Goal: Task Accomplishment & Management: Complete application form

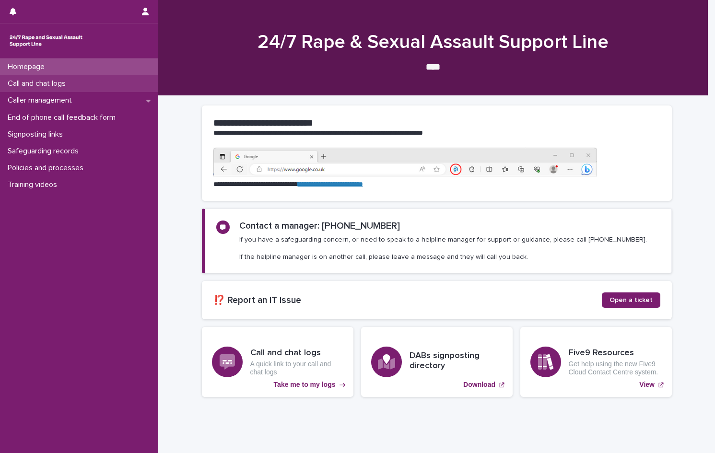
click at [68, 86] on p "Call and chat logs" at bounding box center [38, 83] width 69 height 9
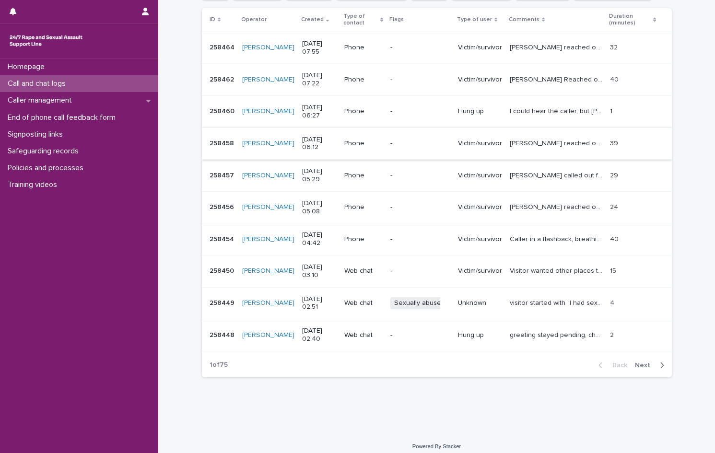
scroll to position [164, 0]
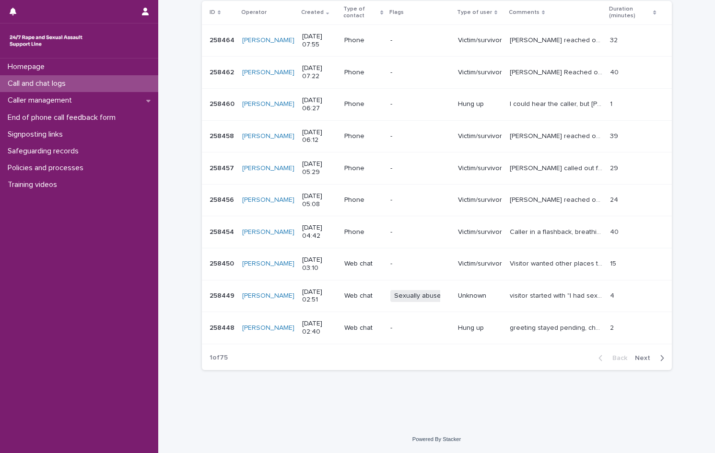
click at [638, 356] on span "Next" at bounding box center [645, 358] width 21 height 7
click at [614, 356] on span "Back" at bounding box center [616, 358] width 21 height 7
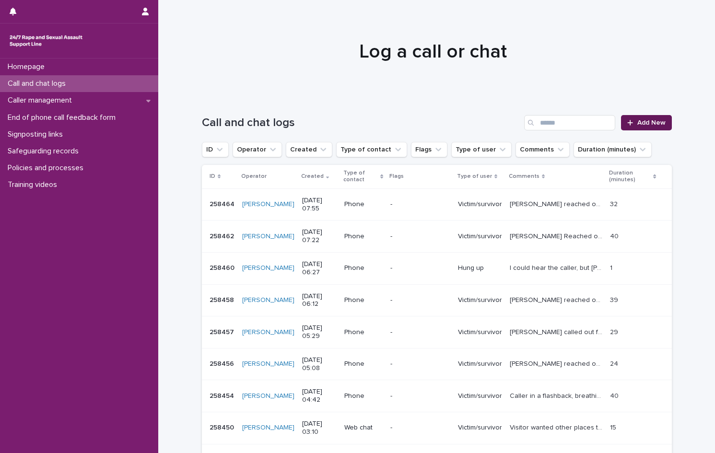
click at [649, 124] on span "Add New" at bounding box center [651, 122] width 28 height 7
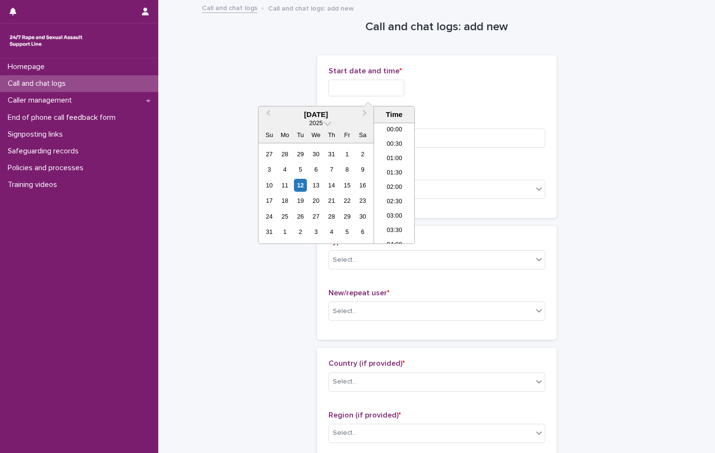
click at [367, 83] on input "text" at bounding box center [366, 88] width 76 height 17
click at [396, 130] on li "00:00" at bounding box center [394, 130] width 41 height 14
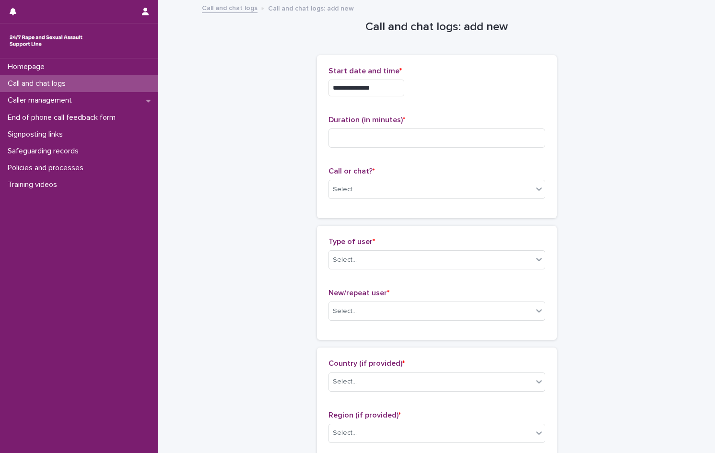
click at [390, 87] on input "**********" at bounding box center [366, 88] width 76 height 17
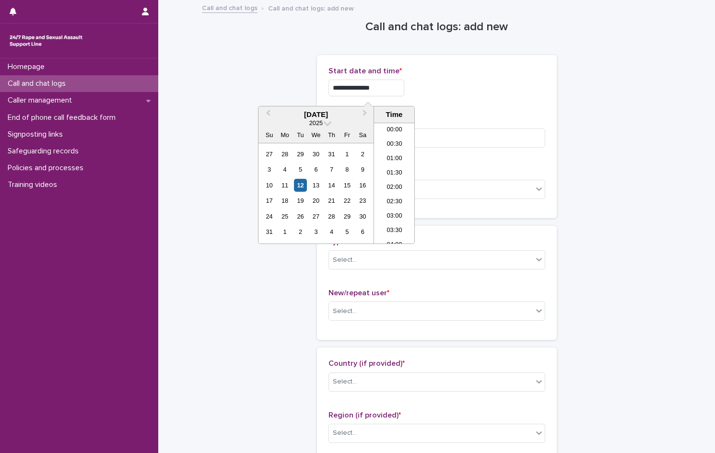
type input "**********"
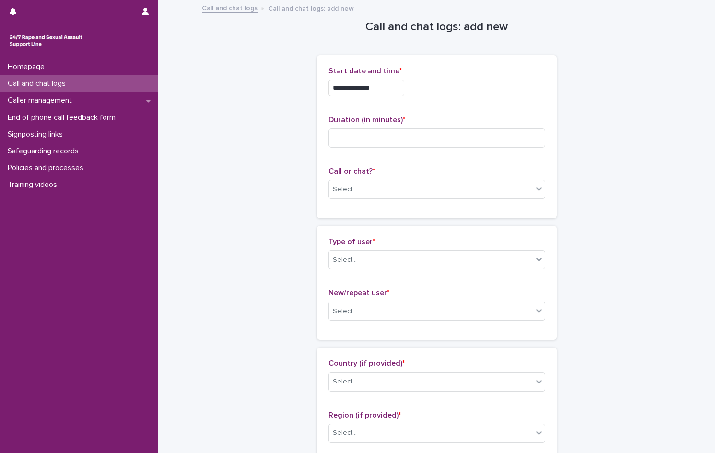
click at [500, 70] on p "Start date and time *" at bounding box center [436, 71] width 217 height 9
click at [339, 132] on input at bounding box center [436, 137] width 217 height 19
type input "*"
click at [340, 188] on div "Select..." at bounding box center [345, 190] width 24 height 10
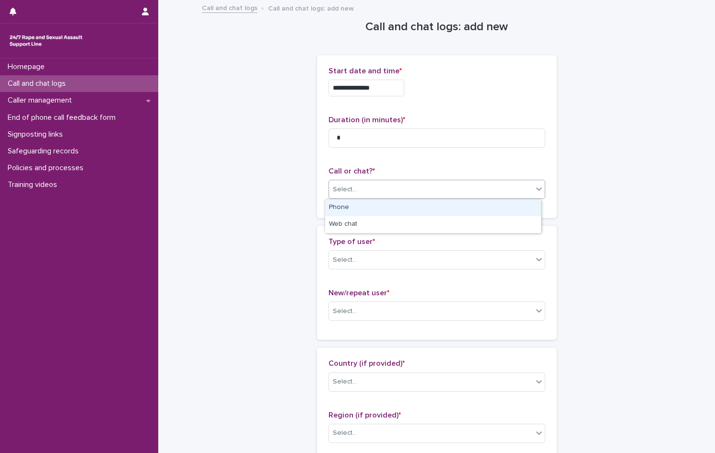
click at [347, 210] on div "Phone" at bounding box center [433, 207] width 216 height 17
click at [358, 257] on div "Select..." at bounding box center [431, 260] width 204 height 16
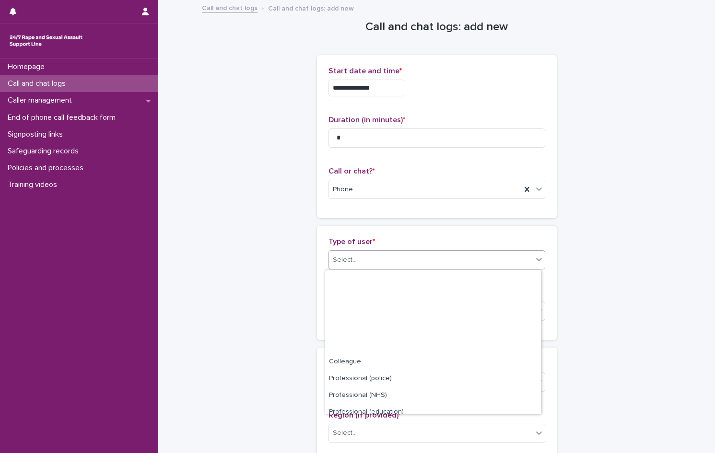
scroll to position [108, 0]
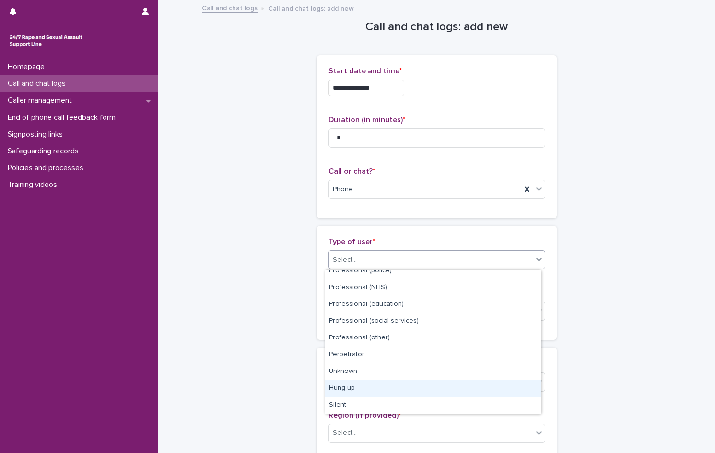
click at [361, 385] on div "Hung up" at bounding box center [433, 388] width 216 height 17
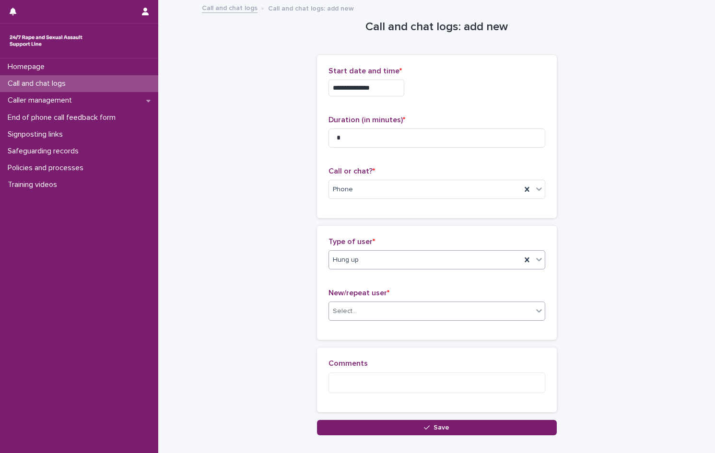
click at [349, 315] on div "Select..." at bounding box center [345, 311] width 24 height 10
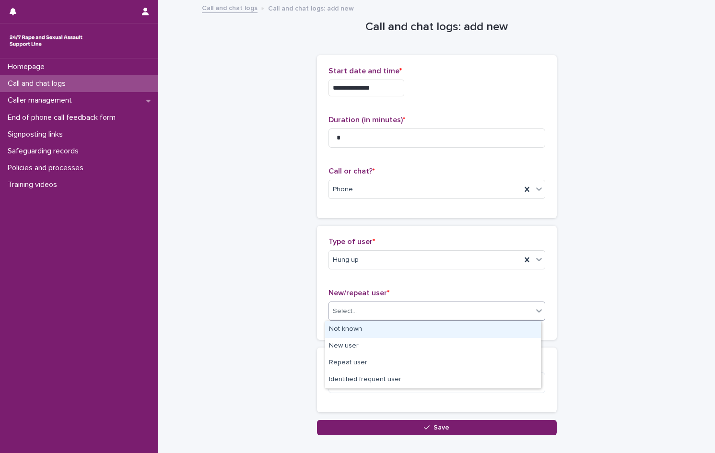
click at [351, 329] on div "Not known" at bounding box center [433, 329] width 216 height 17
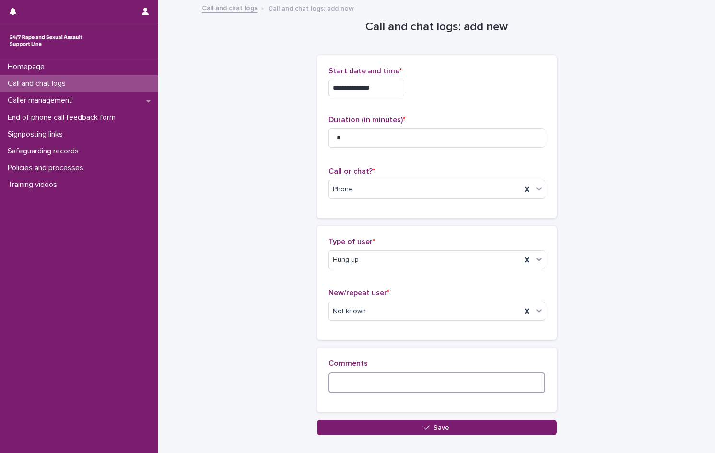
click at [355, 383] on textarea at bounding box center [436, 382] width 217 height 21
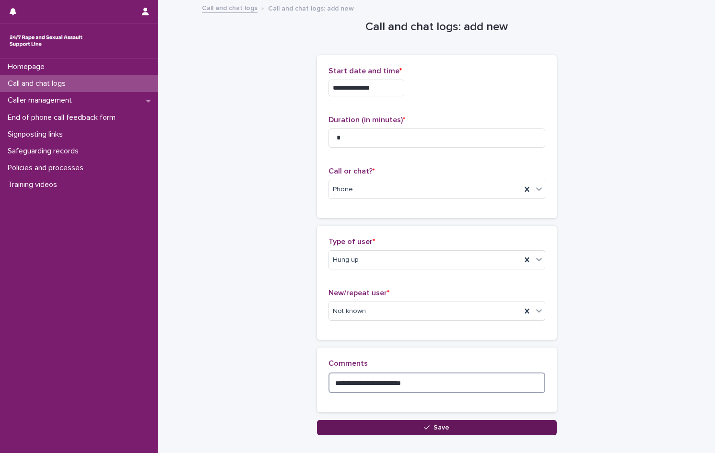
type textarea "**********"
click at [373, 429] on button "Save" at bounding box center [437, 427] width 240 height 15
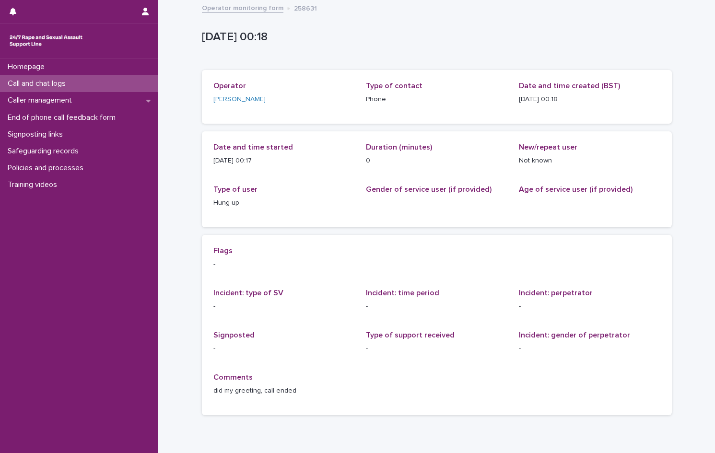
click at [20, 82] on p "Call and chat logs" at bounding box center [38, 83] width 69 height 9
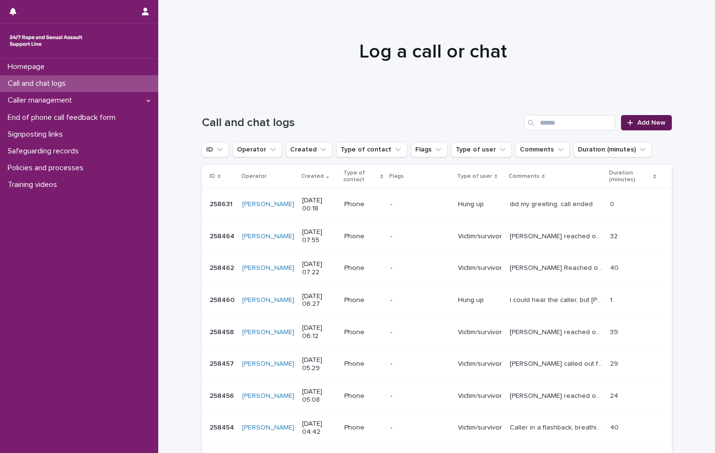
click at [658, 122] on span "Add New" at bounding box center [651, 122] width 28 height 7
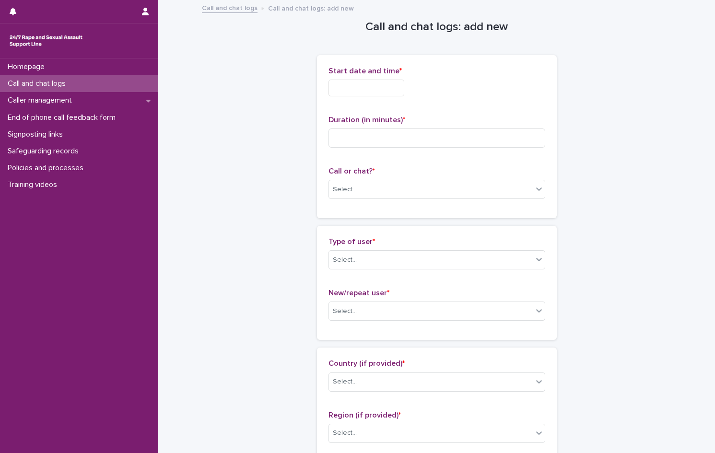
click at [385, 90] on input "text" at bounding box center [366, 88] width 76 height 17
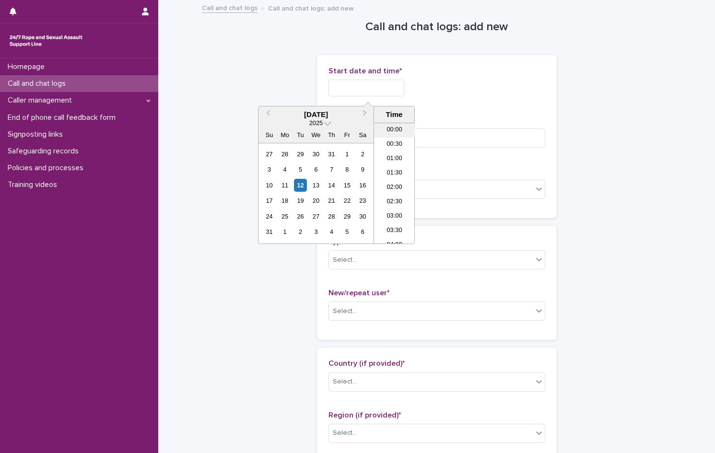
click at [392, 124] on li "00:00" at bounding box center [394, 130] width 41 height 14
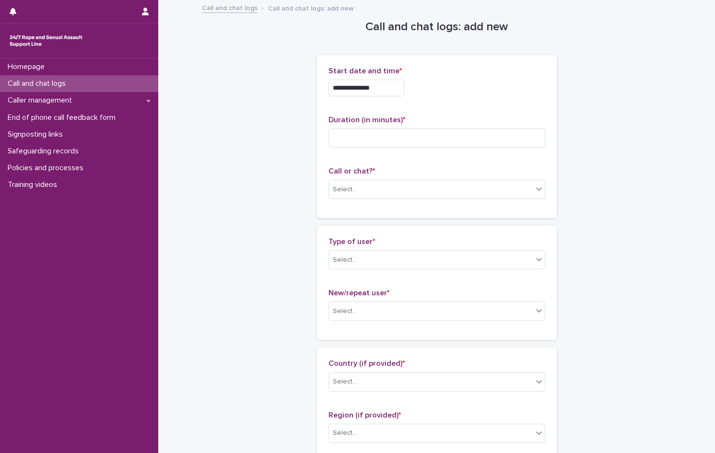
click at [396, 82] on input "**********" at bounding box center [366, 88] width 76 height 17
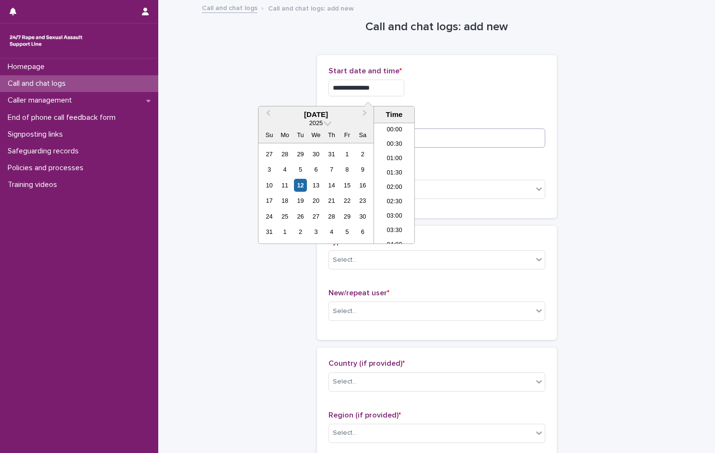
type input "**********"
click at [456, 137] on input at bounding box center [436, 137] width 217 height 19
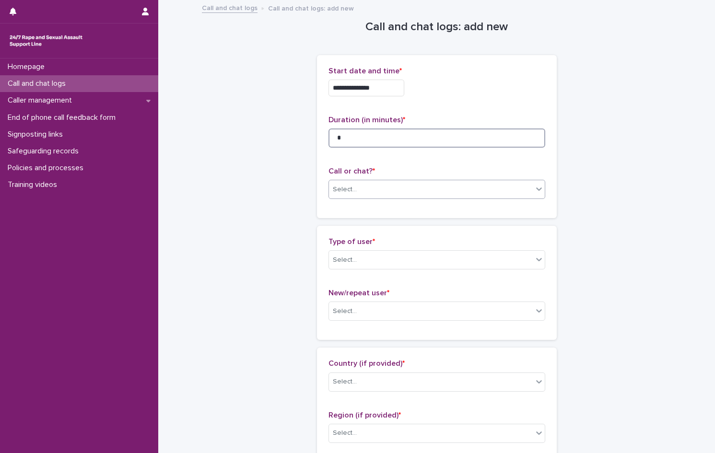
type input "*"
click at [362, 187] on div "Select..." at bounding box center [431, 190] width 204 height 16
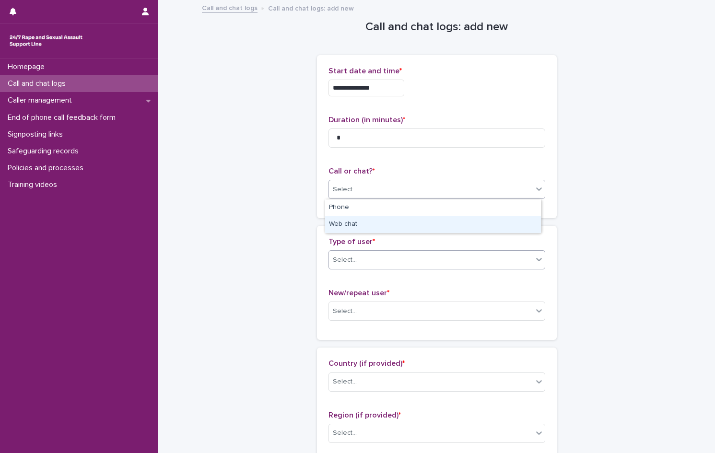
click at [364, 255] on div "Select..." at bounding box center [431, 260] width 204 height 16
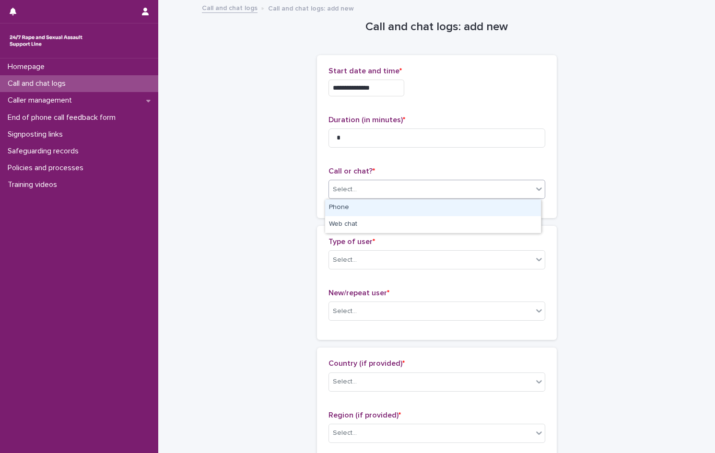
click at [333, 188] on div "Select..." at bounding box center [345, 190] width 24 height 10
click at [344, 209] on div "Phone" at bounding box center [433, 207] width 216 height 17
click at [352, 259] on div "Select..." at bounding box center [431, 260] width 204 height 16
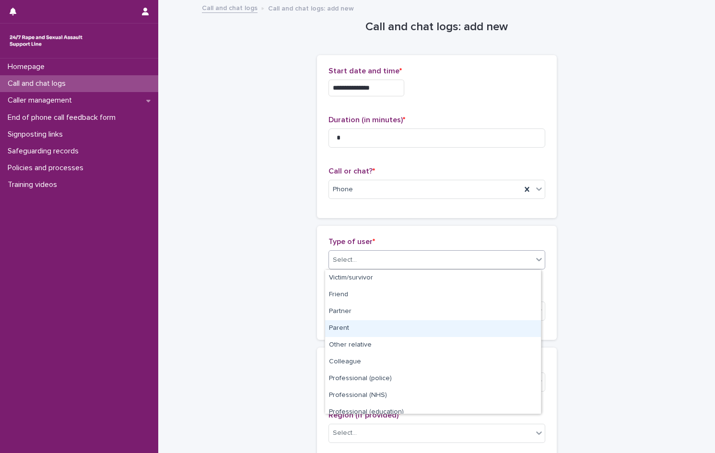
scroll to position [108, 0]
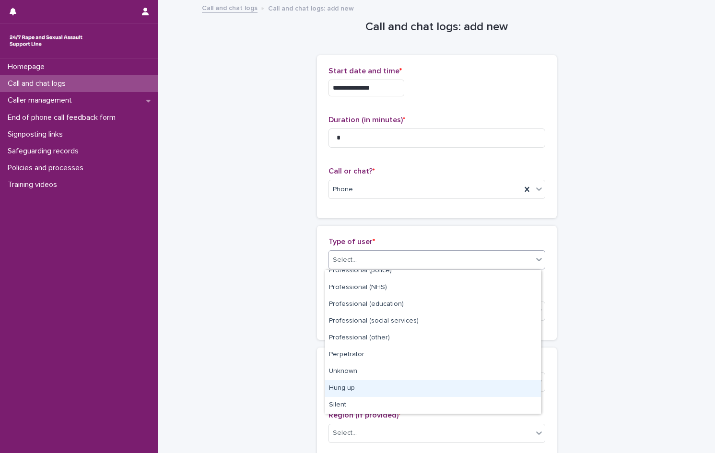
click at [361, 389] on div "Hung up" at bounding box center [433, 388] width 216 height 17
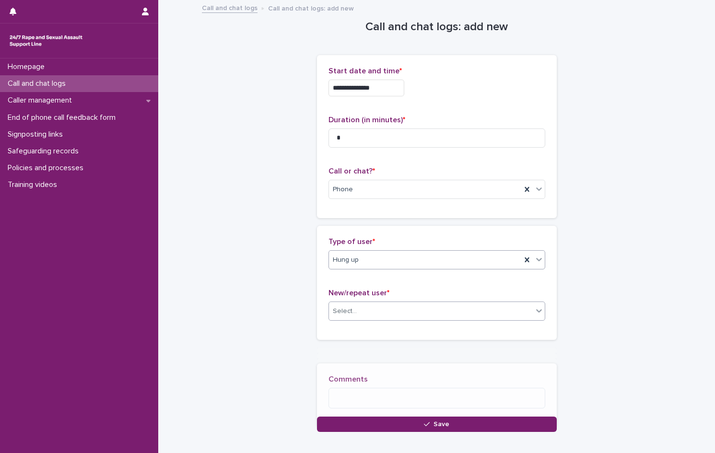
click at [354, 310] on div "Select..." at bounding box center [431, 311] width 204 height 16
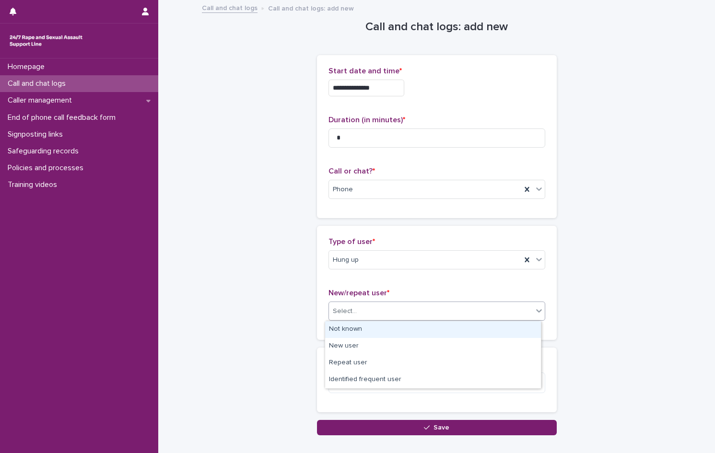
click at [352, 332] on div "Not known" at bounding box center [433, 329] width 216 height 17
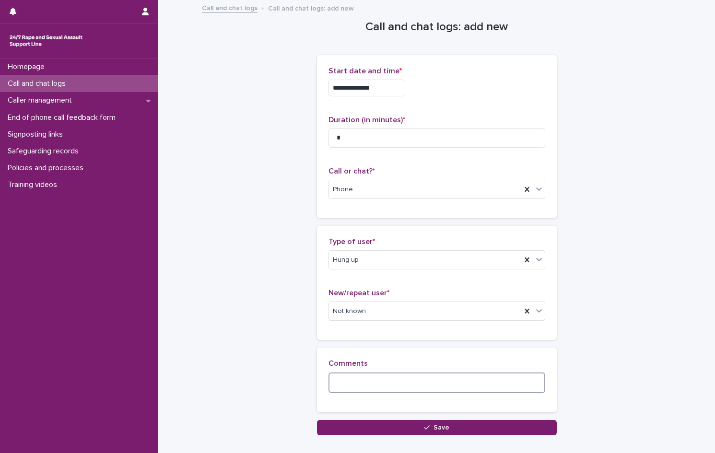
click at [371, 387] on textarea at bounding box center [436, 382] width 217 height 21
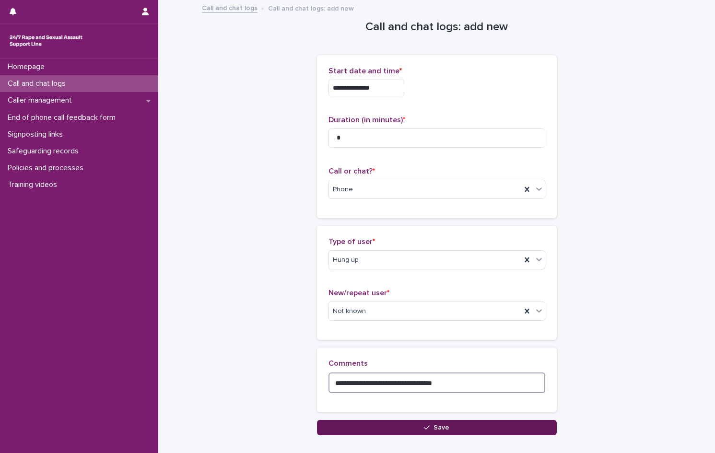
type textarea "**********"
click at [405, 427] on button "Save" at bounding box center [437, 427] width 240 height 15
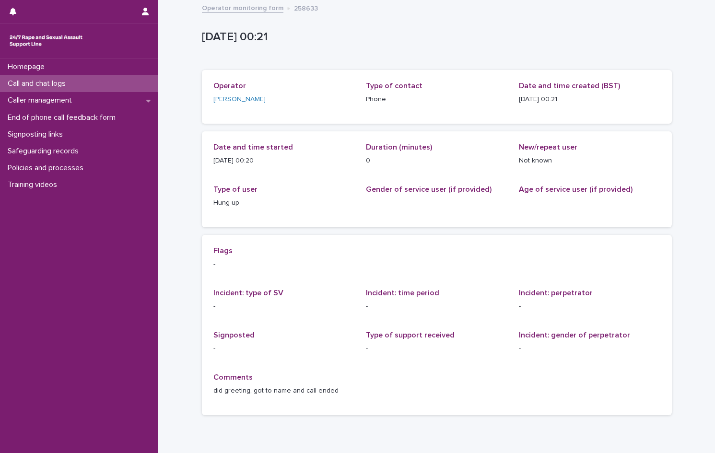
click at [58, 83] on p "Call and chat logs" at bounding box center [38, 83] width 69 height 9
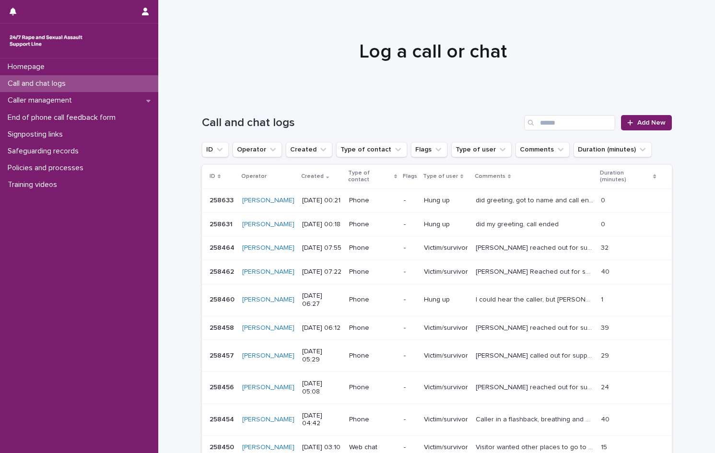
click at [50, 84] on p "Call and chat logs" at bounding box center [38, 83] width 69 height 9
click at [58, 102] on p "Caller management" at bounding box center [42, 100] width 76 height 9
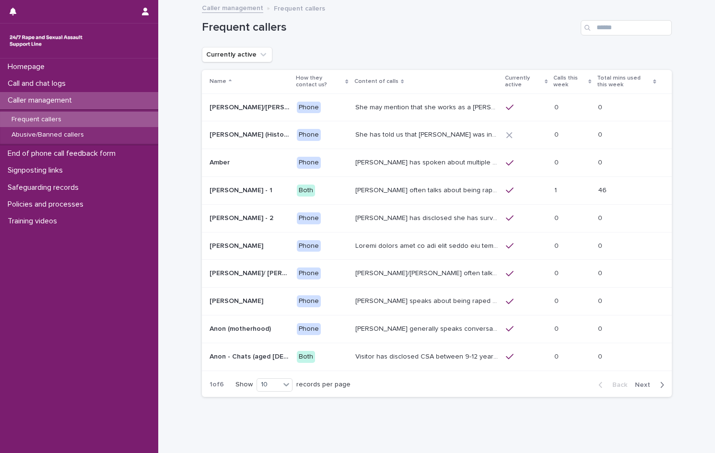
click at [370, 187] on p "[PERSON_NAME] often talks about being raped a night before or [DATE] or a month…" at bounding box center [427, 190] width 145 height 10
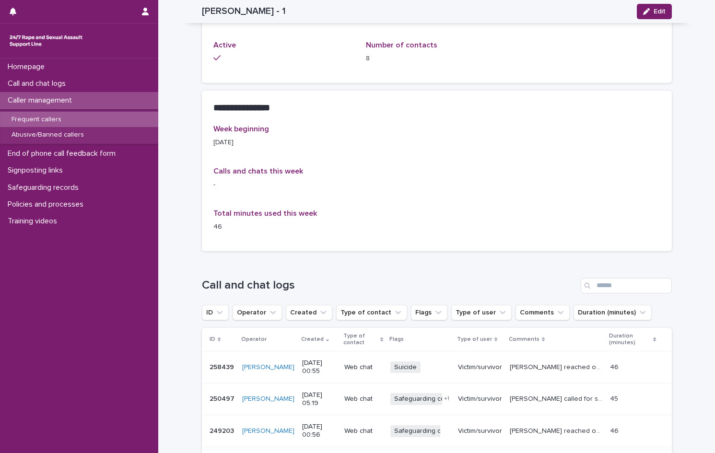
scroll to position [527, 0]
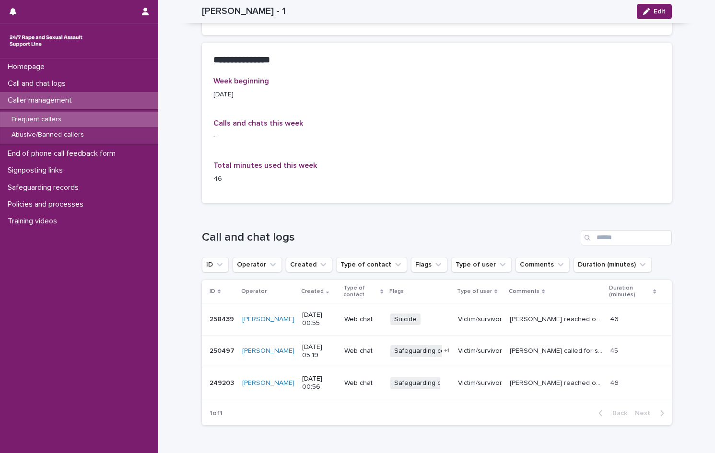
click at [529, 313] on p "[PERSON_NAME] reached out for support, could not sleep, suicidal thoughts and p…" at bounding box center [556, 318] width 95 height 10
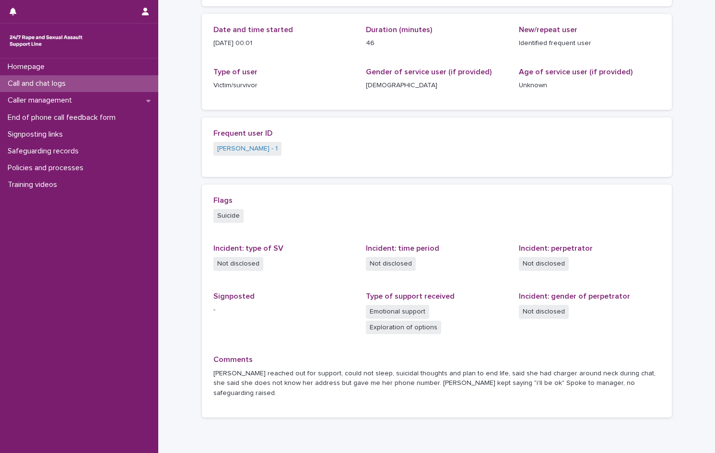
scroll to position [139, 0]
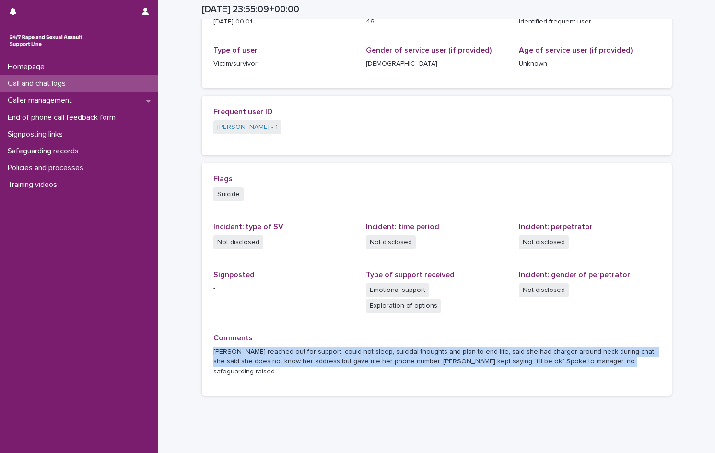
drag, startPoint x: 596, startPoint y: 347, endPoint x: 207, endPoint y: 336, distance: 389.8
click at [207, 336] on div "Flags Suicide Incident: type of SV Not disclosed Incident: time period Not disc…" at bounding box center [437, 279] width 470 height 233
drag, startPoint x: 207, startPoint y: 336, endPoint x: 226, endPoint y: 336, distance: 19.6
copy p "[PERSON_NAME] reached out for support, could not sleep, suicidal thoughts and p…"
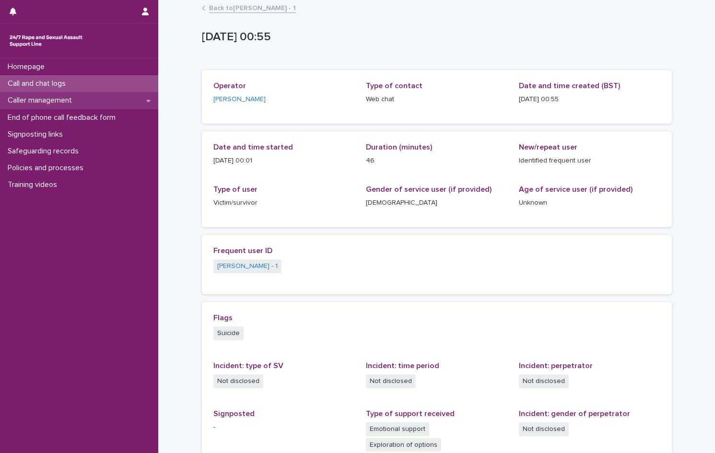
click at [57, 96] on p "Caller management" at bounding box center [42, 100] width 76 height 9
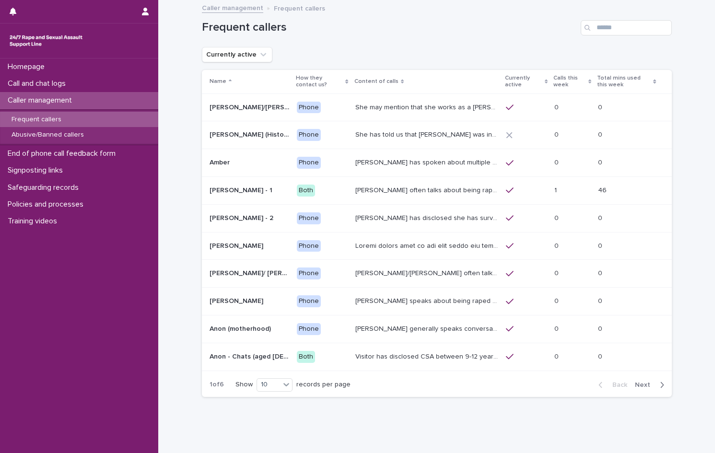
click at [418, 186] on p "[PERSON_NAME] often talks about being raped a night before or [DATE] or a month…" at bounding box center [427, 190] width 145 height 10
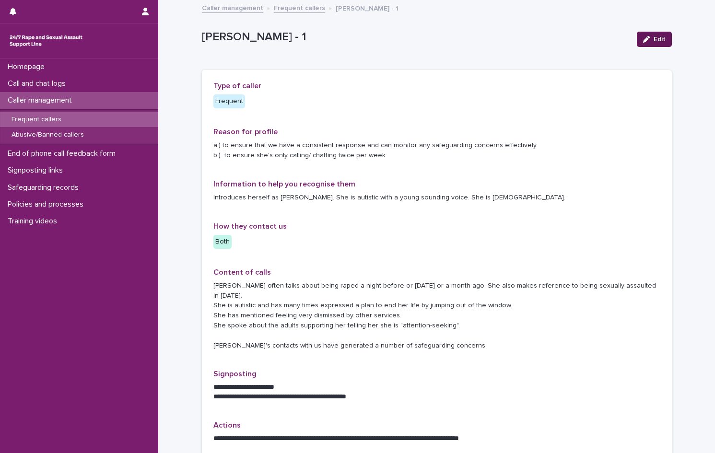
click at [647, 45] on button "Edit" at bounding box center [653, 39] width 35 height 15
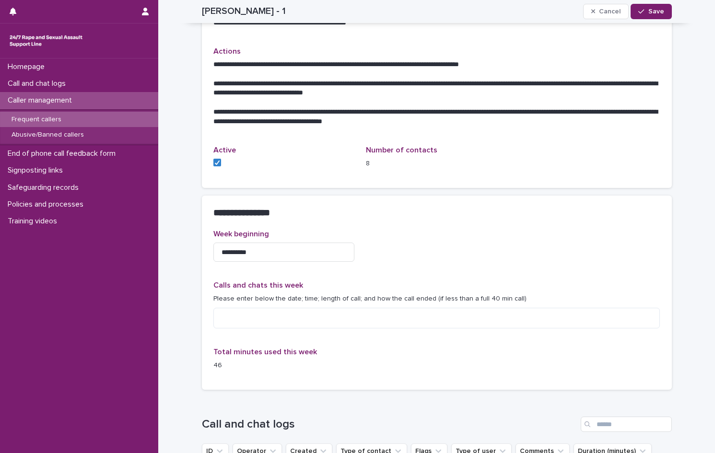
scroll to position [383, 0]
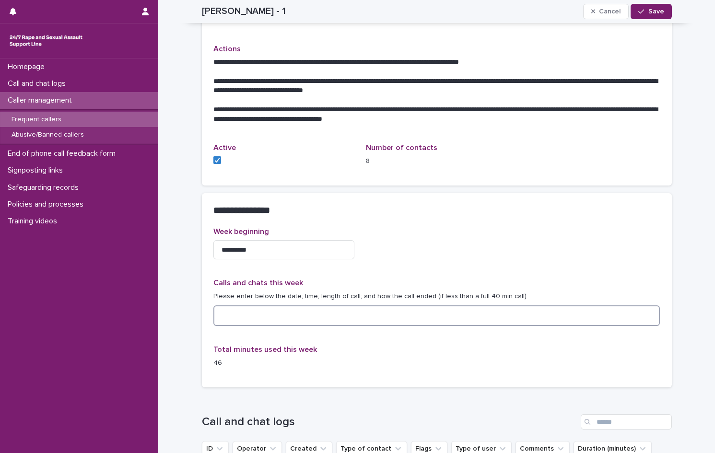
click at [240, 306] on textarea at bounding box center [436, 315] width 447 height 21
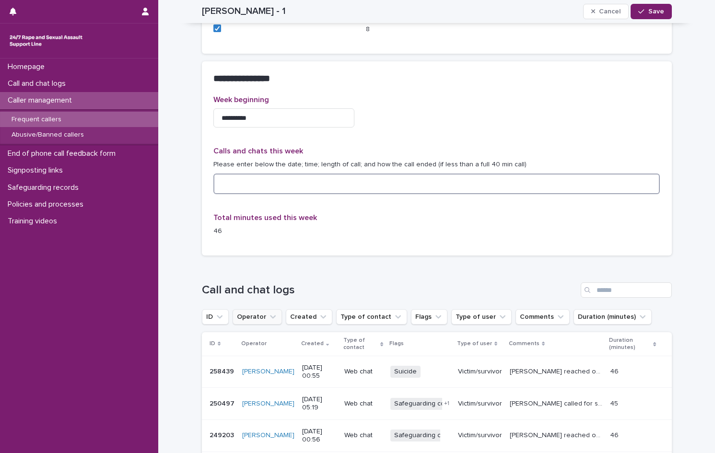
scroll to position [527, 0]
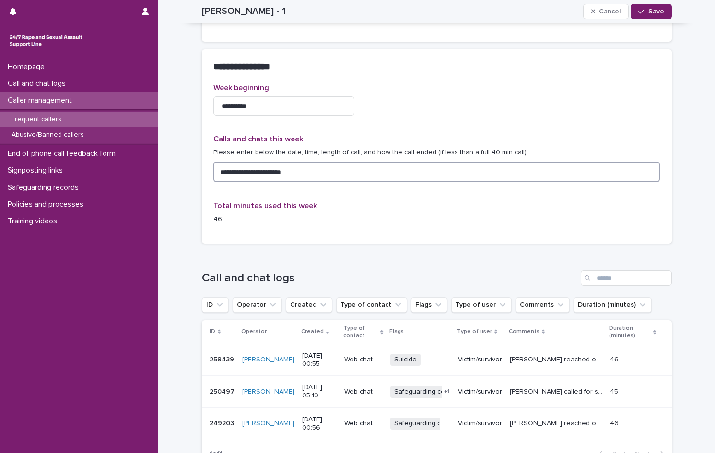
paste textarea "**********"
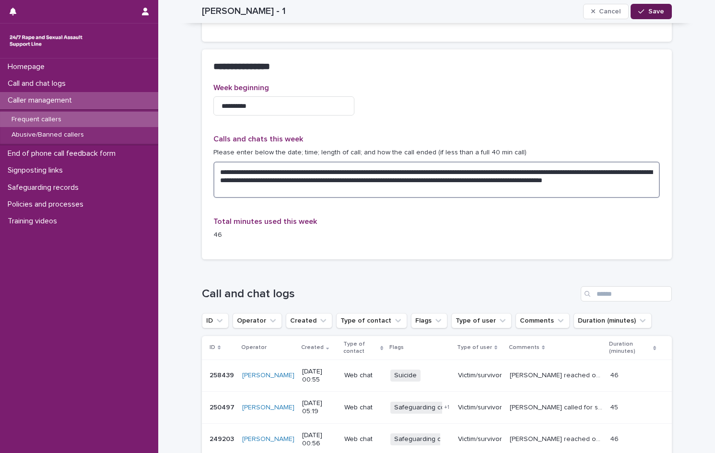
type textarea "**********"
click at [648, 10] on span "Save" at bounding box center [656, 11] width 16 height 7
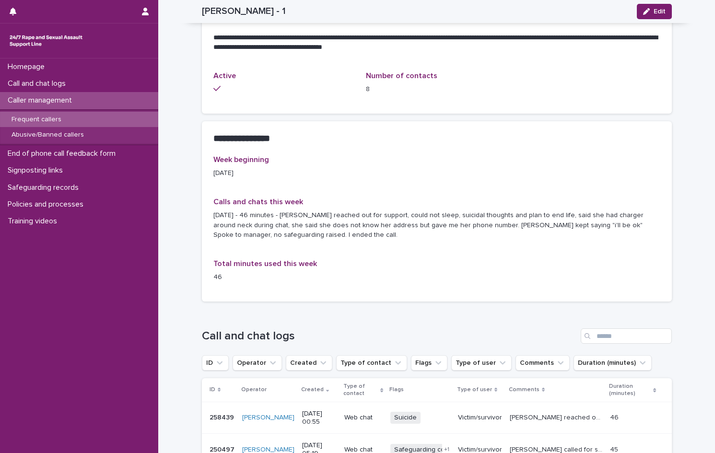
scroll to position [497, 0]
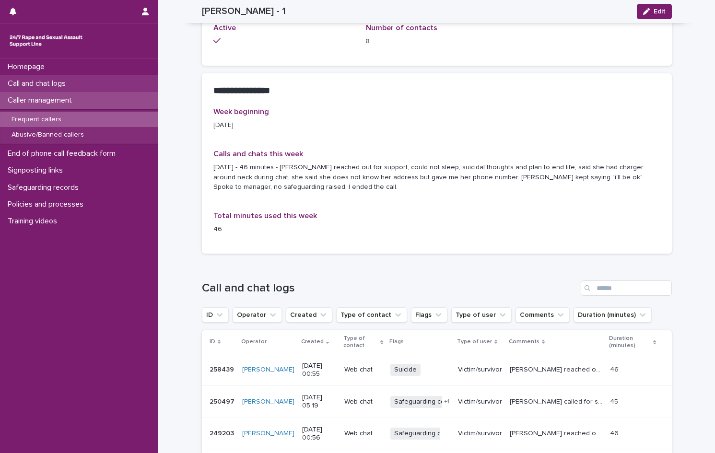
click at [41, 80] on p "Call and chat logs" at bounding box center [38, 83] width 69 height 9
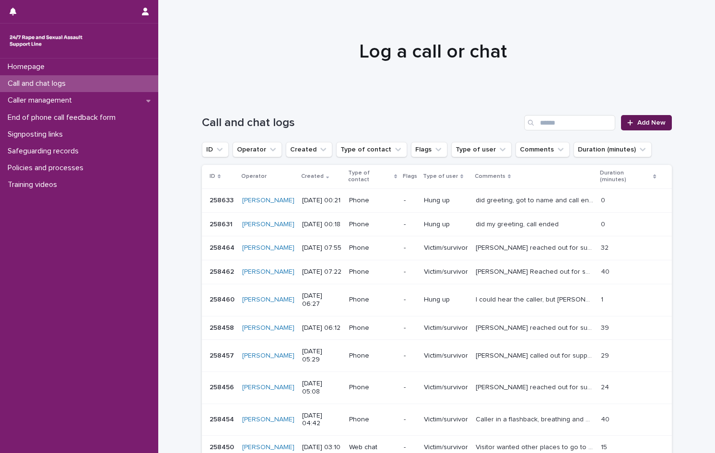
click at [648, 117] on link "Add New" at bounding box center [646, 122] width 50 height 15
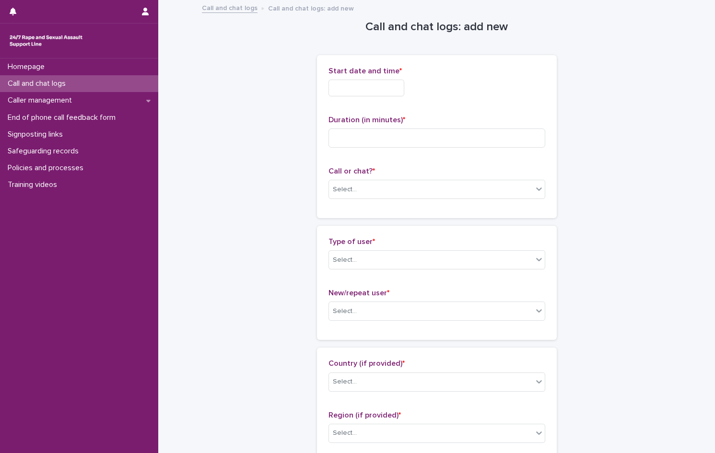
click at [354, 83] on input "text" at bounding box center [366, 88] width 76 height 17
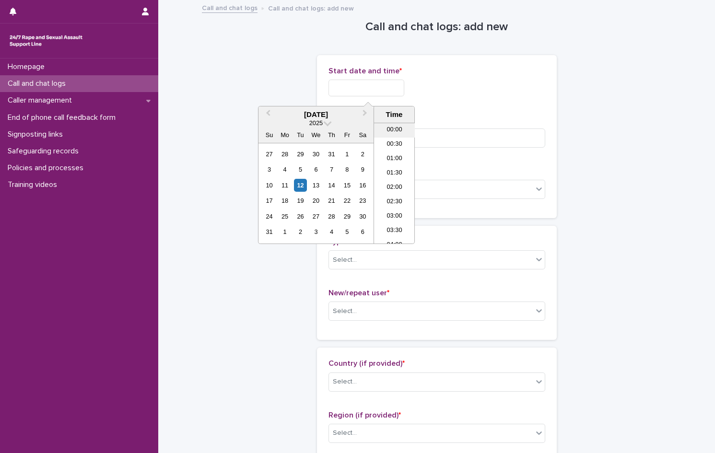
click at [393, 131] on li "00:00" at bounding box center [394, 130] width 41 height 14
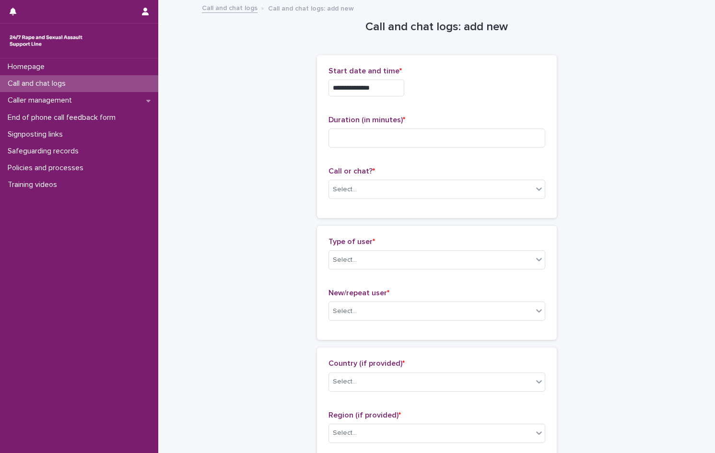
click at [396, 86] on input "**********" at bounding box center [366, 88] width 76 height 17
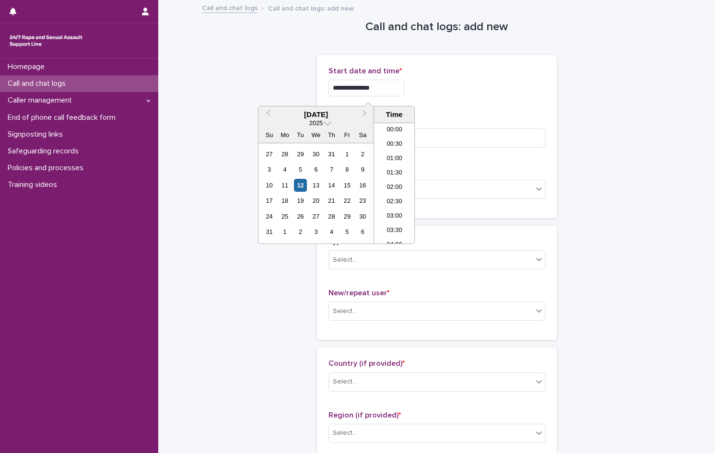
type input "**********"
click at [461, 96] on div "**********" at bounding box center [436, 88] width 217 height 17
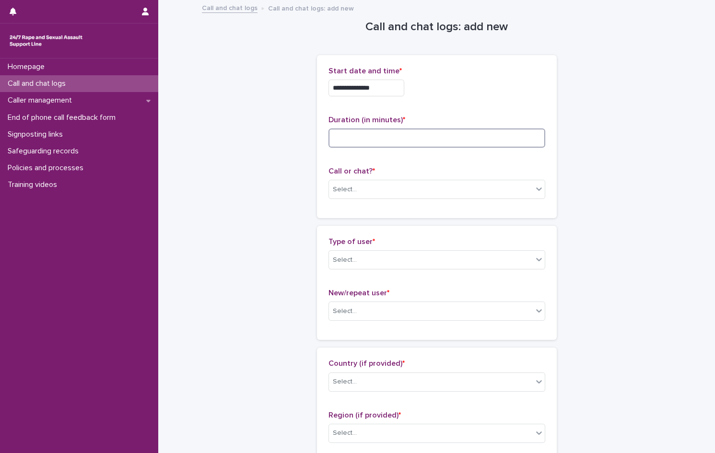
click at [382, 139] on input at bounding box center [436, 137] width 217 height 19
click at [358, 189] on div "Select..." at bounding box center [431, 190] width 204 height 16
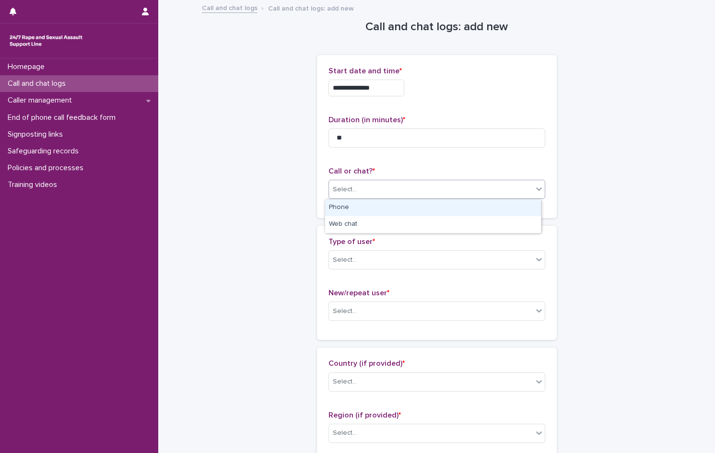
click at [352, 208] on div "Phone" at bounding box center [433, 207] width 216 height 17
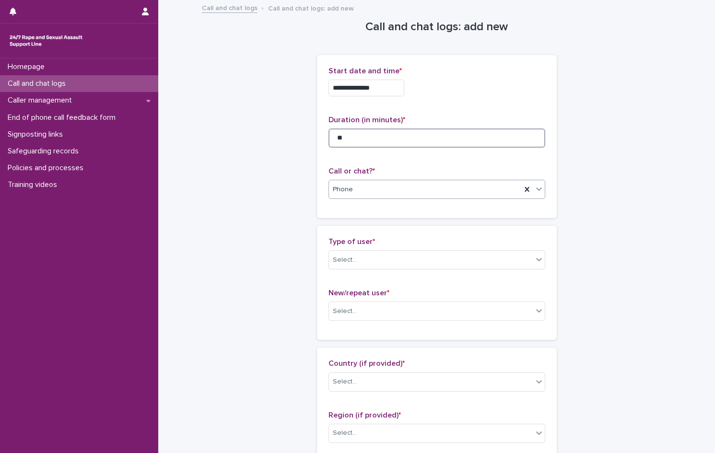
click at [348, 132] on input "**" at bounding box center [436, 137] width 217 height 19
type input "*"
type input "**"
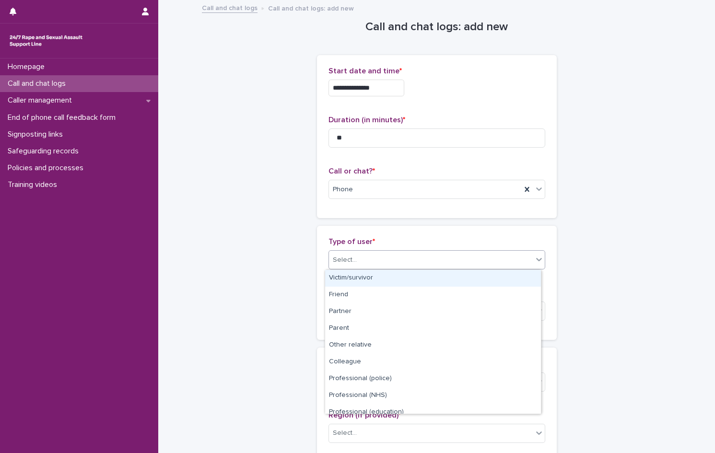
click at [356, 260] on div "Select..." at bounding box center [431, 260] width 204 height 16
click at [353, 282] on div "Victim/survivor" at bounding box center [433, 278] width 216 height 17
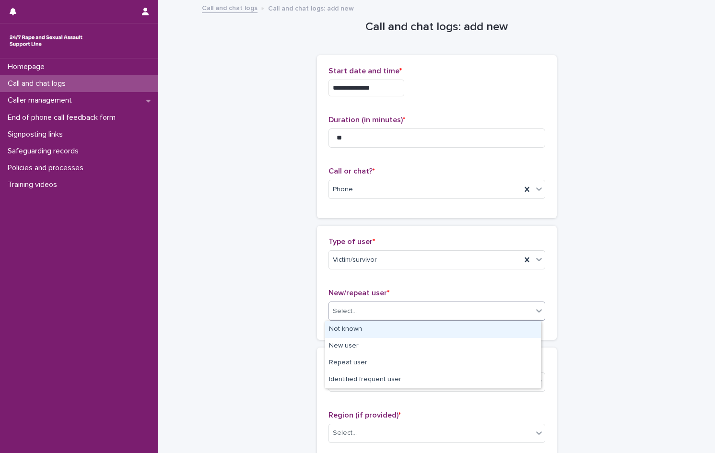
click at [360, 315] on div "Select..." at bounding box center [431, 311] width 204 height 16
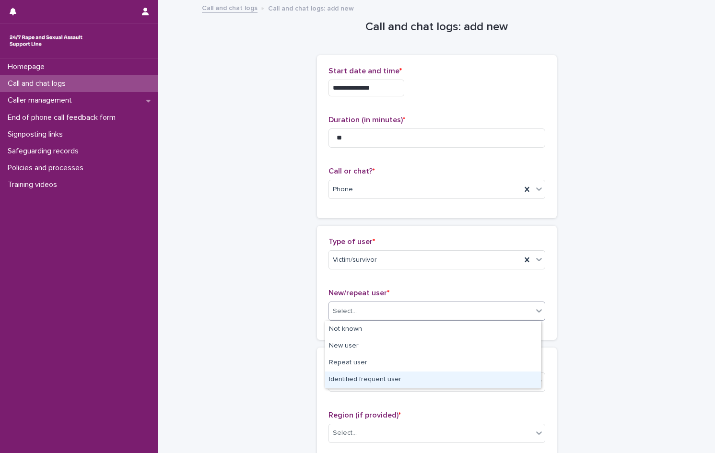
click at [371, 380] on div "Identified frequent user" at bounding box center [433, 379] width 216 height 17
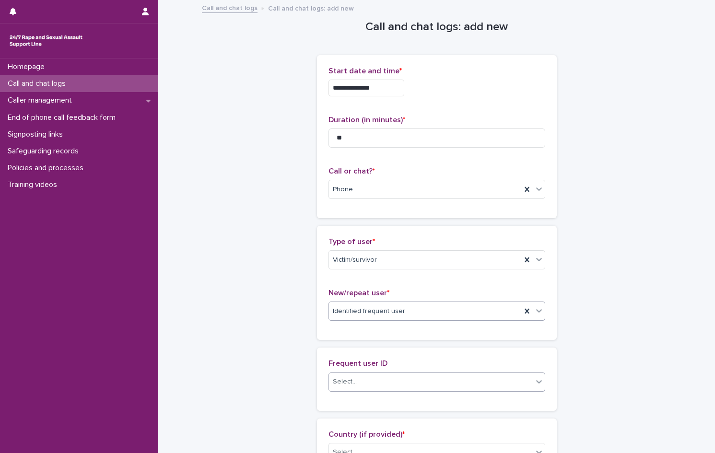
click at [358, 385] on div "Select..." at bounding box center [431, 382] width 204 height 16
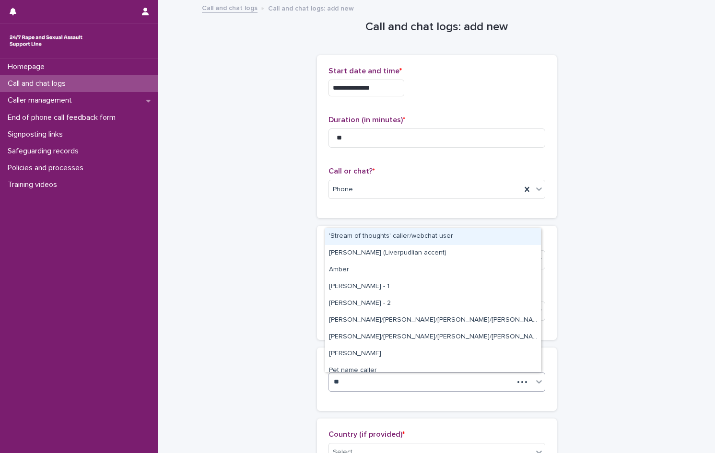
type input "***"
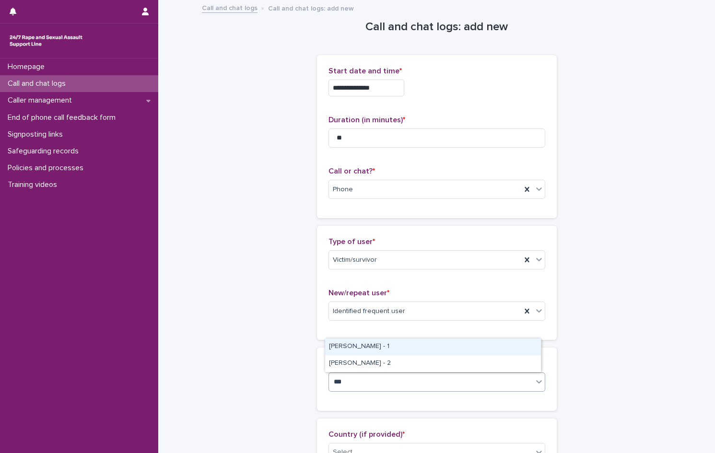
click at [366, 347] on div "[PERSON_NAME] - 1" at bounding box center [433, 346] width 216 height 17
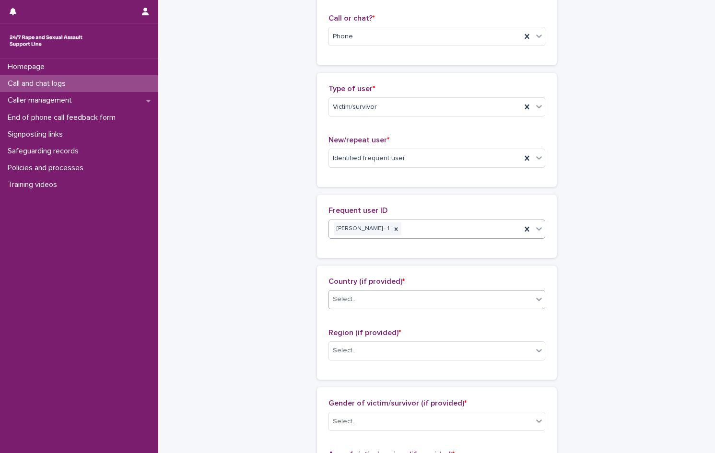
scroll to position [240, 0]
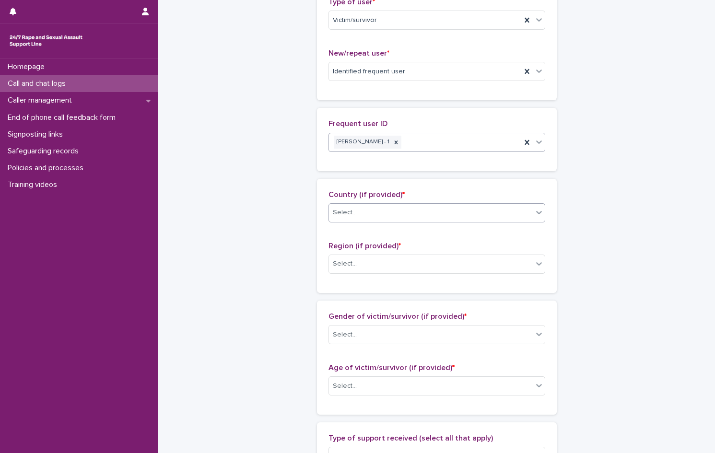
click at [386, 213] on div "Select..." at bounding box center [431, 213] width 204 height 16
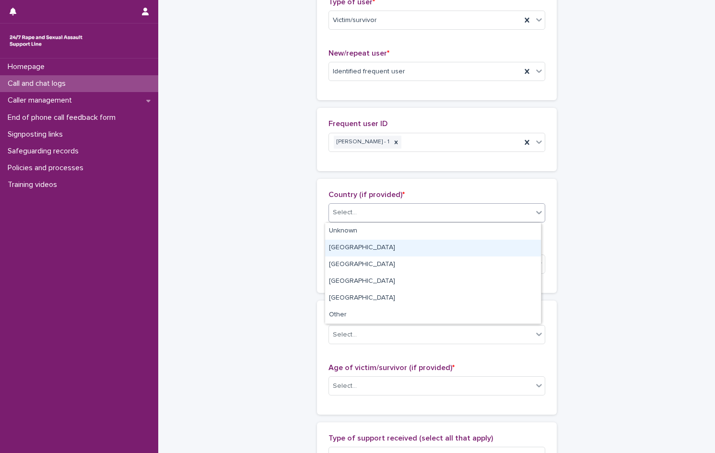
click at [365, 248] on div "[GEOGRAPHIC_DATA]" at bounding box center [433, 248] width 216 height 17
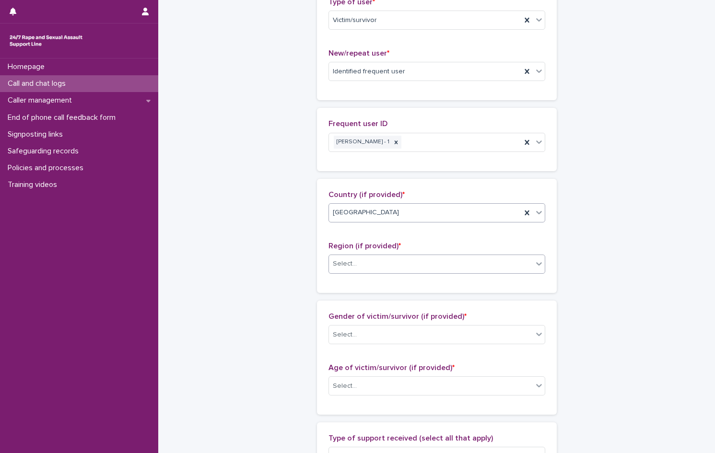
click at [371, 267] on div "Select..." at bounding box center [431, 264] width 204 height 16
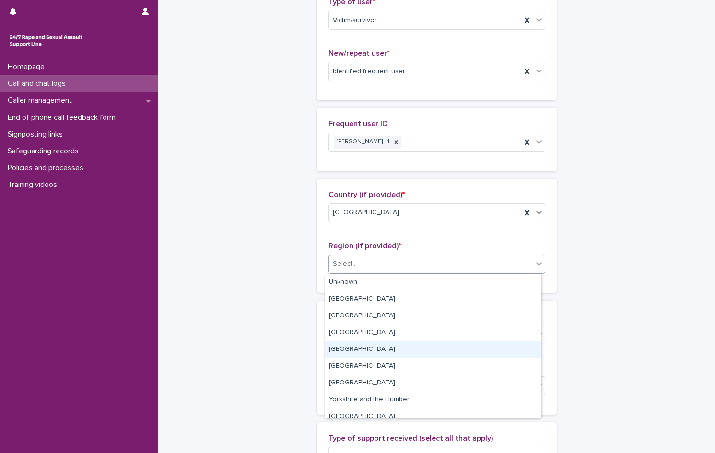
click at [369, 349] on div "[GEOGRAPHIC_DATA]" at bounding box center [433, 349] width 216 height 17
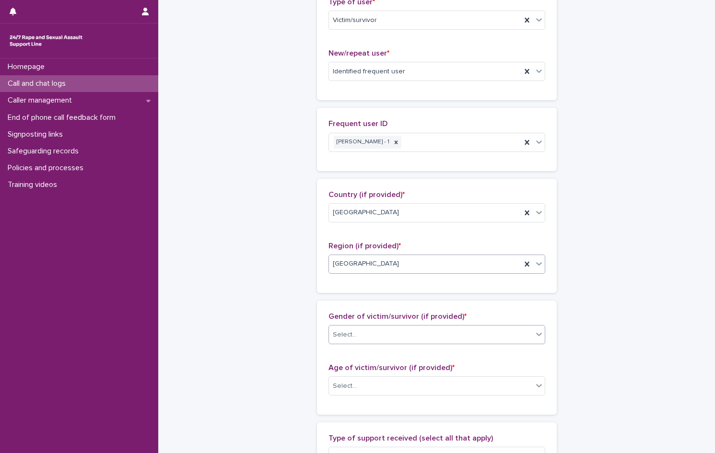
click at [366, 335] on div "Select..." at bounding box center [431, 335] width 204 height 16
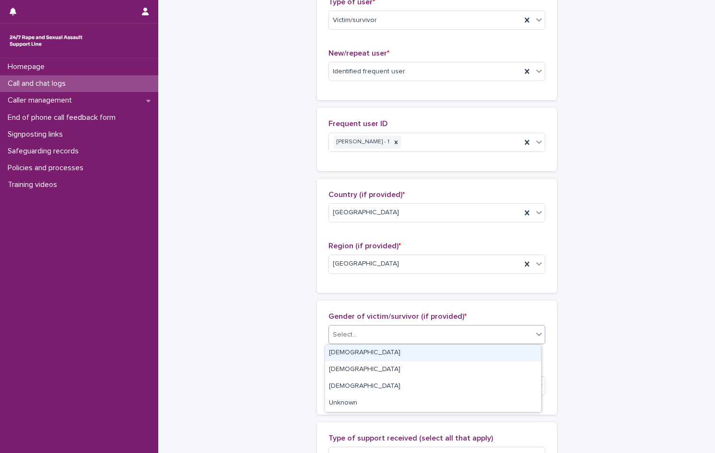
click at [368, 352] on div "[DEMOGRAPHIC_DATA]" at bounding box center [433, 353] width 216 height 17
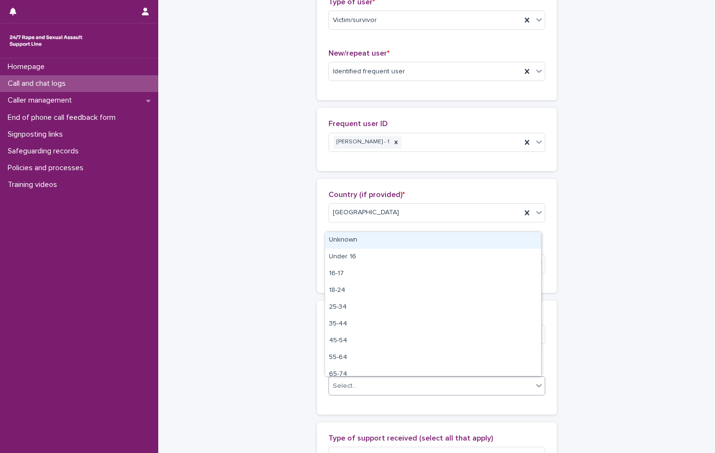
click at [365, 386] on div "Select..." at bounding box center [431, 386] width 204 height 16
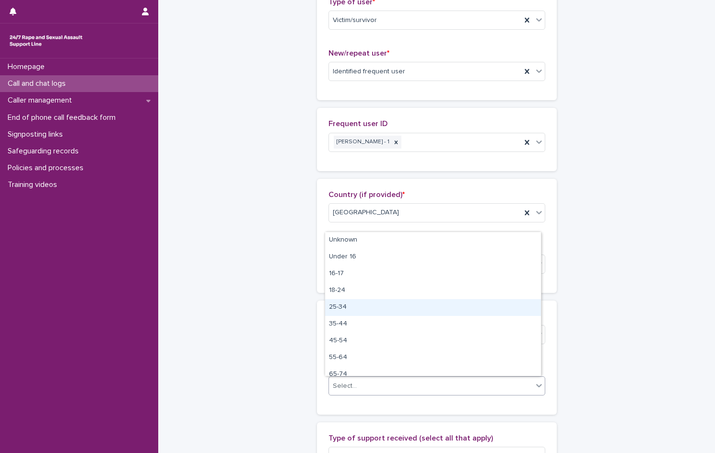
click at [363, 308] on div "25-34" at bounding box center [433, 307] width 216 height 17
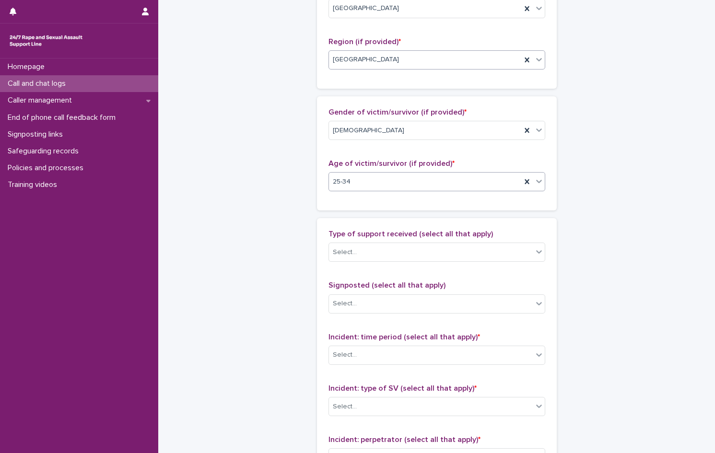
scroll to position [527, 0]
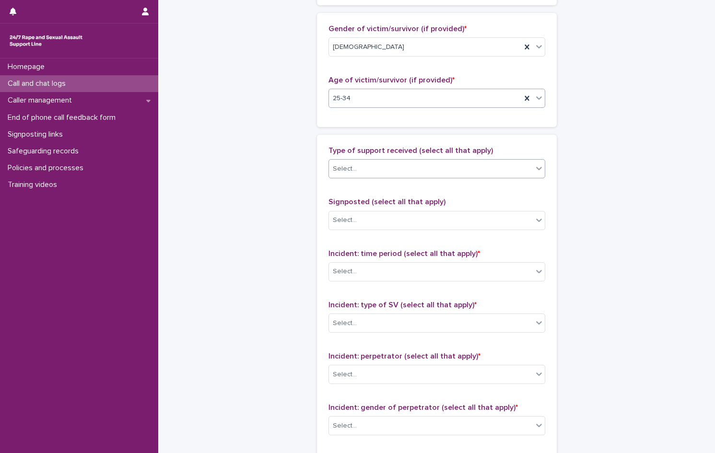
click at [362, 171] on div "Select..." at bounding box center [431, 169] width 204 height 16
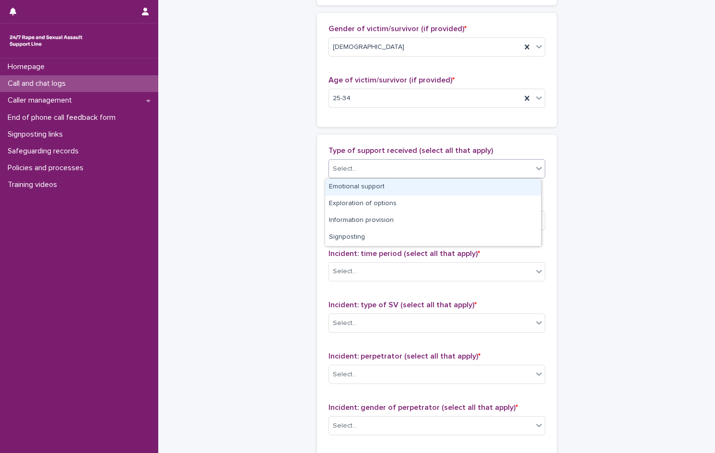
click at [360, 187] on div "Emotional support" at bounding box center [433, 187] width 216 height 17
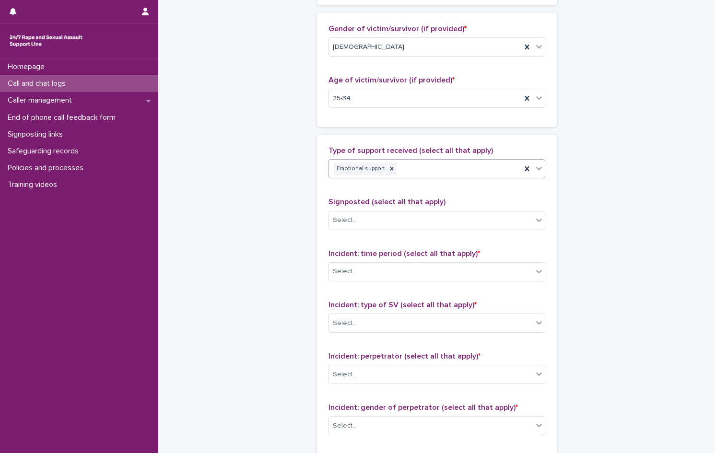
click at [448, 170] on div "Emotional support" at bounding box center [425, 169] width 192 height 17
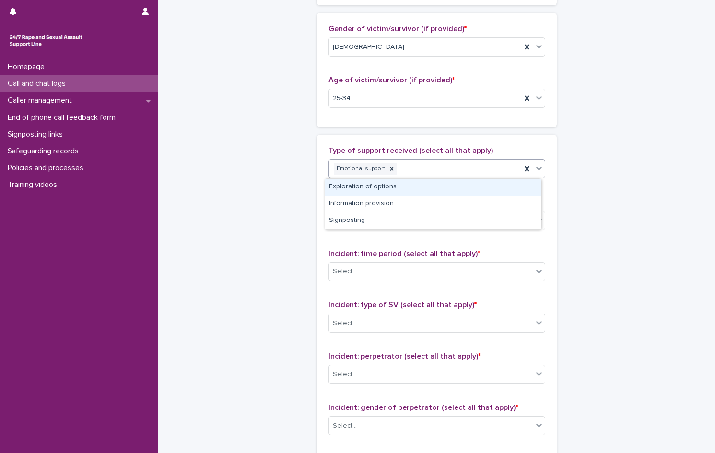
click at [404, 184] on div "Exploration of options" at bounding box center [433, 187] width 216 height 17
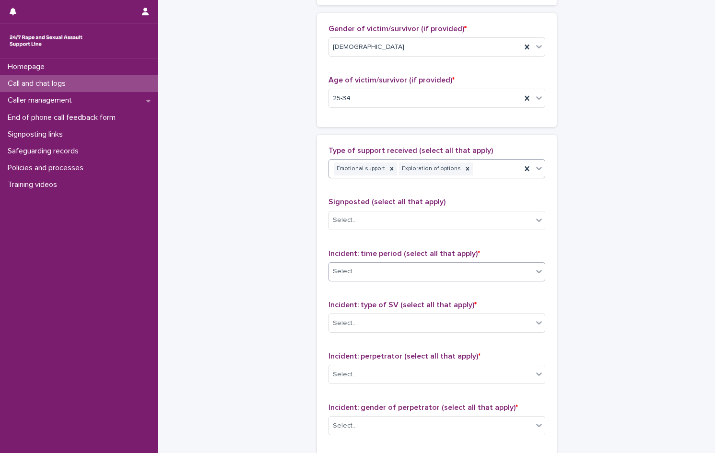
click at [373, 274] on div "Select..." at bounding box center [431, 272] width 204 height 16
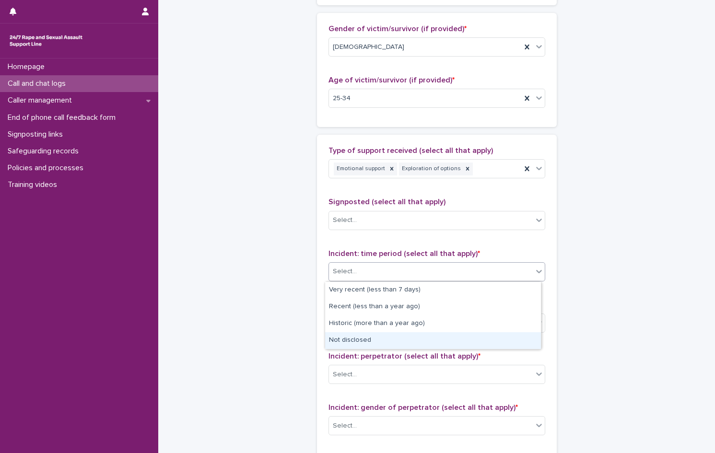
click at [362, 346] on div "Not disclosed" at bounding box center [433, 340] width 216 height 17
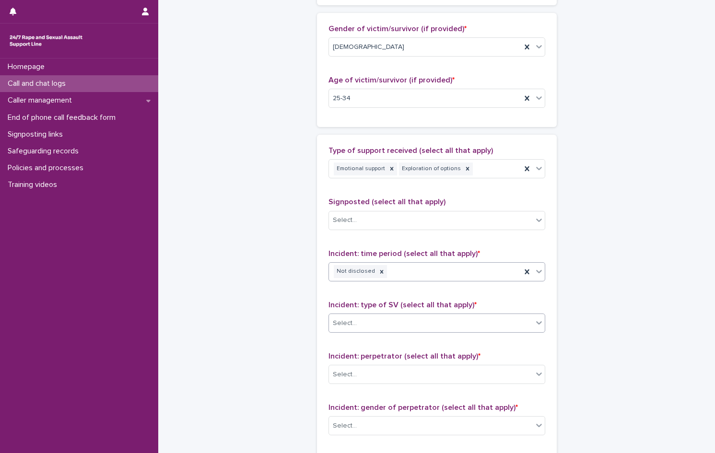
click at [354, 322] on div "Select..." at bounding box center [431, 323] width 204 height 16
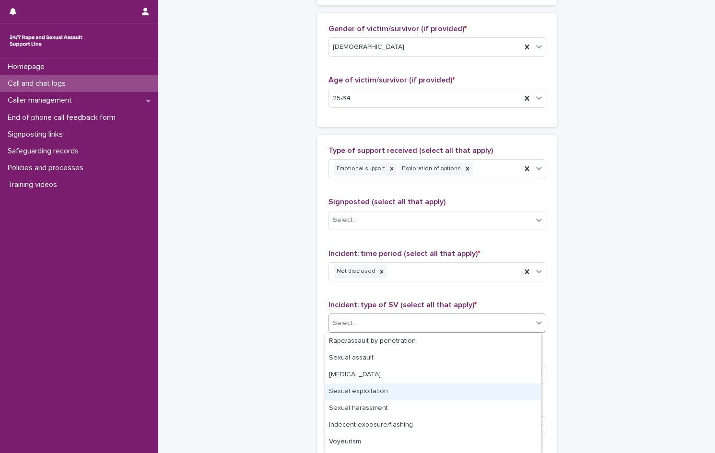
scroll to position [47, 0]
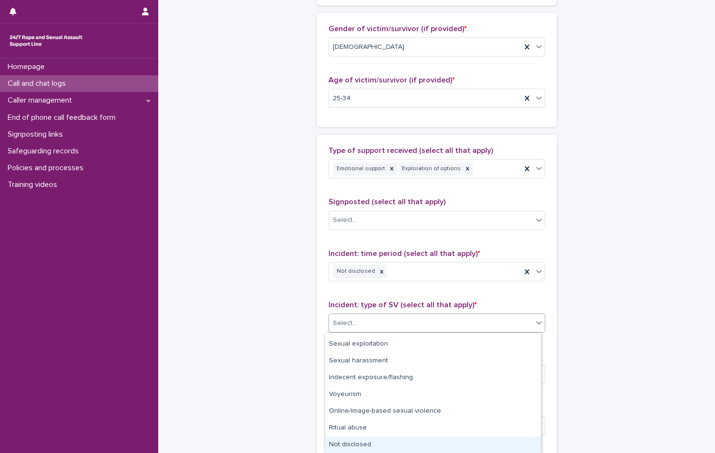
click at [372, 439] on div "Not disclosed" at bounding box center [433, 445] width 216 height 17
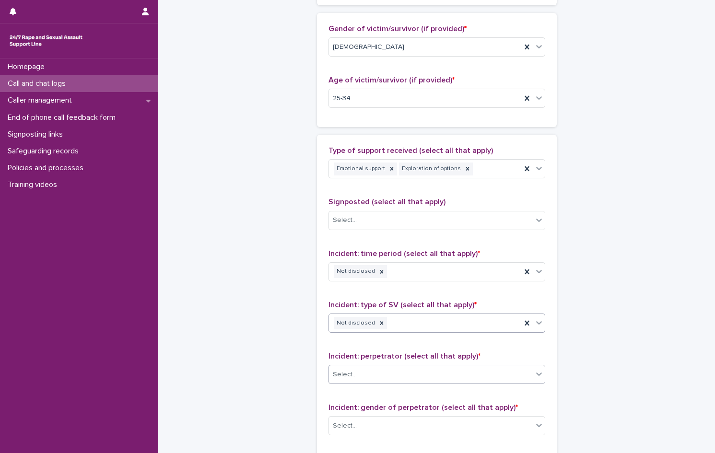
click at [341, 369] on div "Select..." at bounding box center [431, 375] width 204 height 16
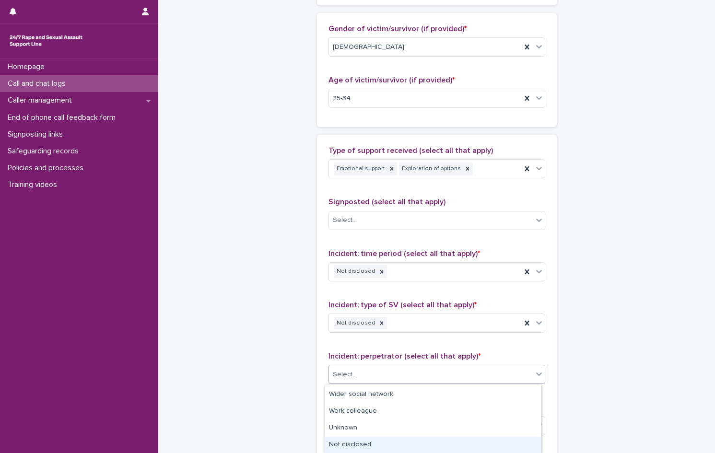
click at [375, 439] on div "Not disclosed" at bounding box center [433, 445] width 216 height 17
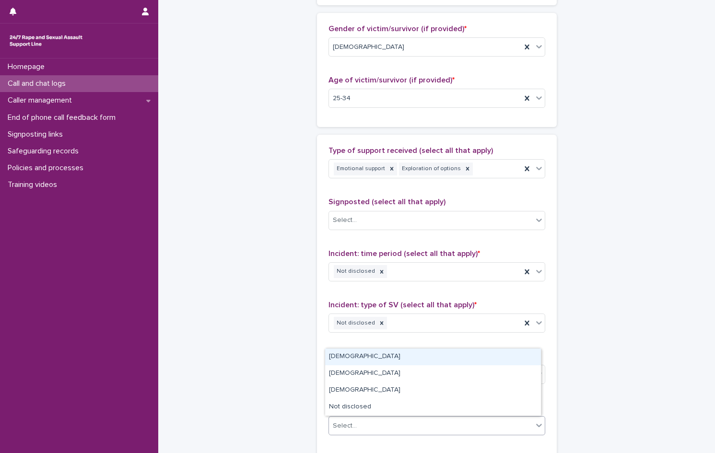
click at [370, 428] on div "Select..." at bounding box center [431, 426] width 204 height 16
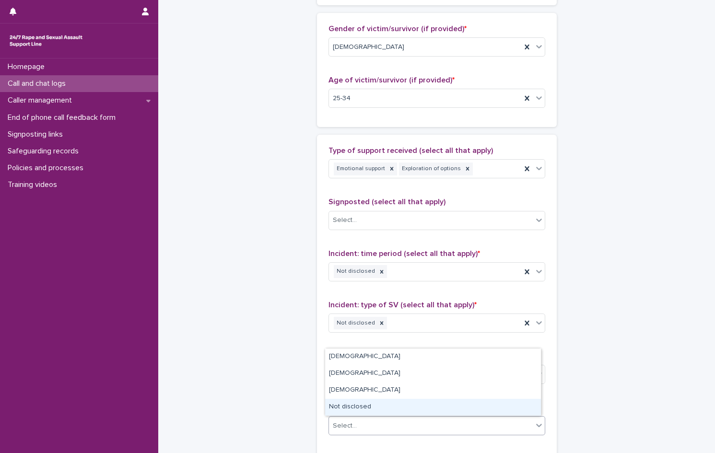
click at [365, 409] on div "Not disclosed" at bounding box center [433, 407] width 216 height 17
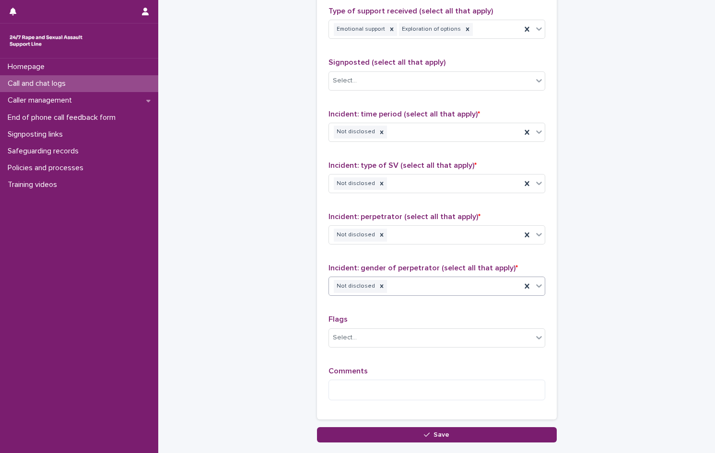
scroll to position [719, 0]
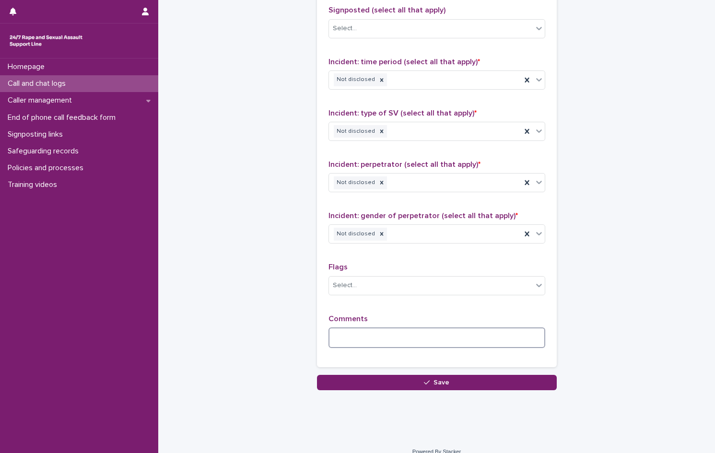
click at [360, 333] on textarea at bounding box center [436, 337] width 217 height 21
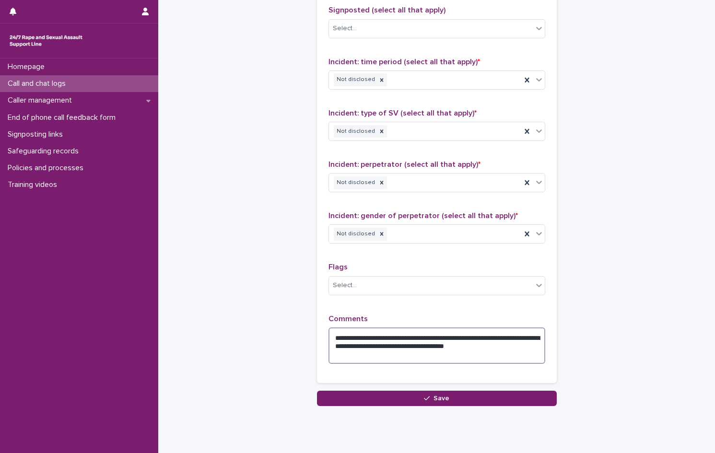
click at [362, 353] on textarea "**********" at bounding box center [436, 345] width 217 height 36
drag, startPoint x: 447, startPoint y: 351, endPoint x: 328, endPoint y: 340, distance: 118.8
click at [328, 340] on textarea "**********" at bounding box center [436, 345] width 217 height 36
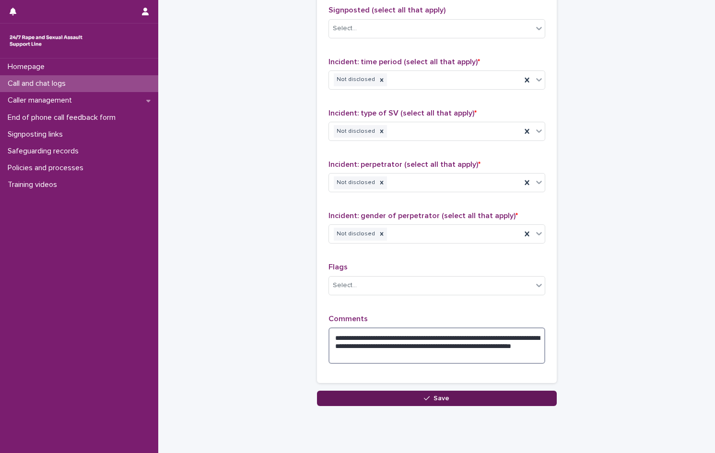
type textarea "**********"
click at [424, 398] on icon "button" at bounding box center [427, 398] width 6 height 7
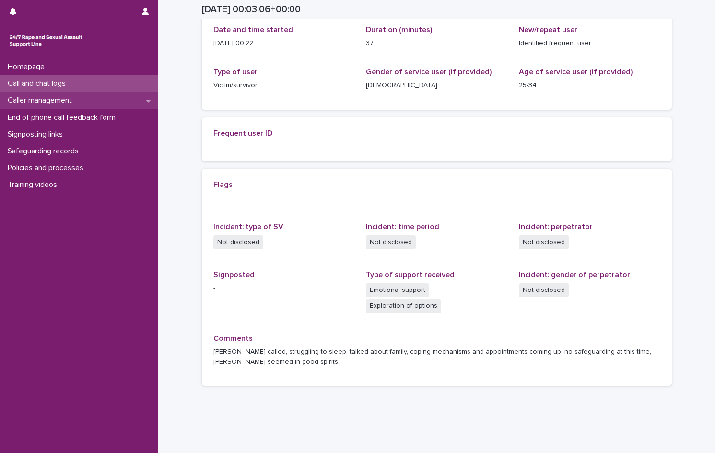
scroll to position [133, 0]
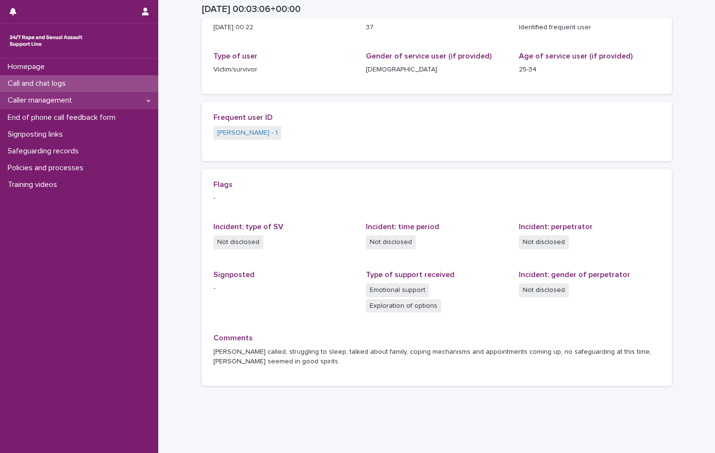
click at [25, 98] on p "Caller management" at bounding box center [42, 100] width 76 height 9
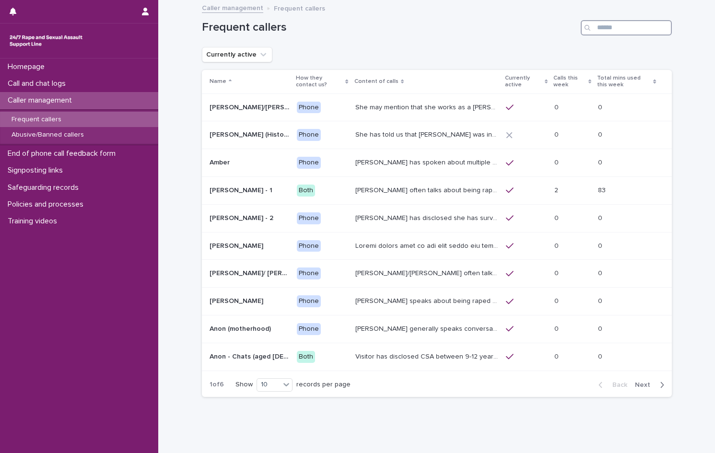
click at [612, 25] on input "Search" at bounding box center [625, 27] width 91 height 15
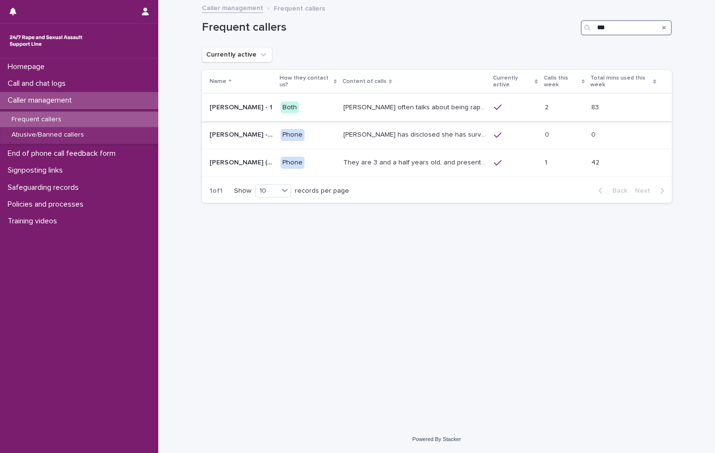
type input "***"
click at [358, 102] on p "[PERSON_NAME] often talks about being raped a night before or [DATE] or a month…" at bounding box center [415, 107] width 145 height 10
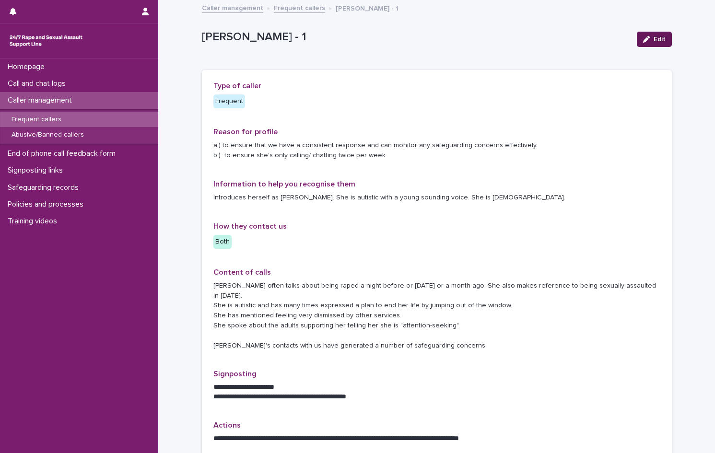
click at [649, 35] on button "Edit" at bounding box center [653, 39] width 35 height 15
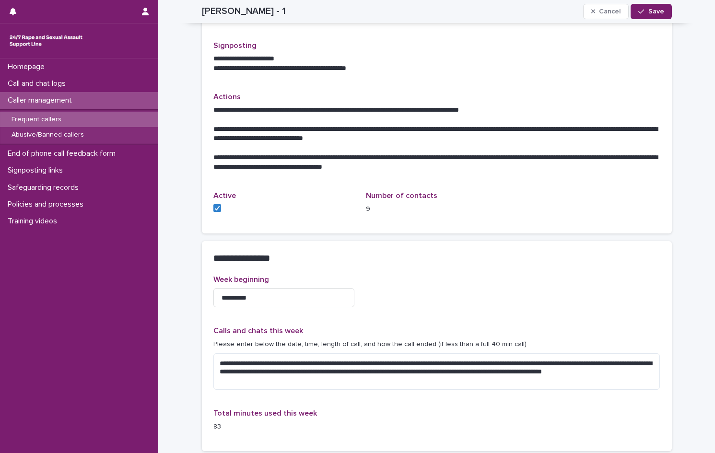
scroll to position [431, 0]
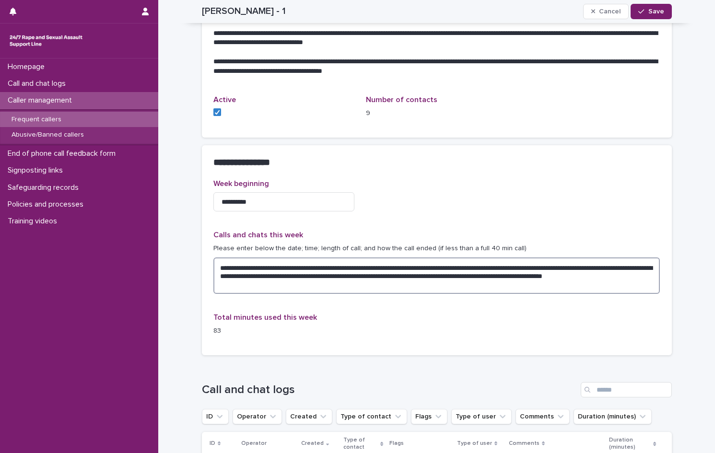
click at [334, 273] on textarea "**********" at bounding box center [436, 275] width 447 height 36
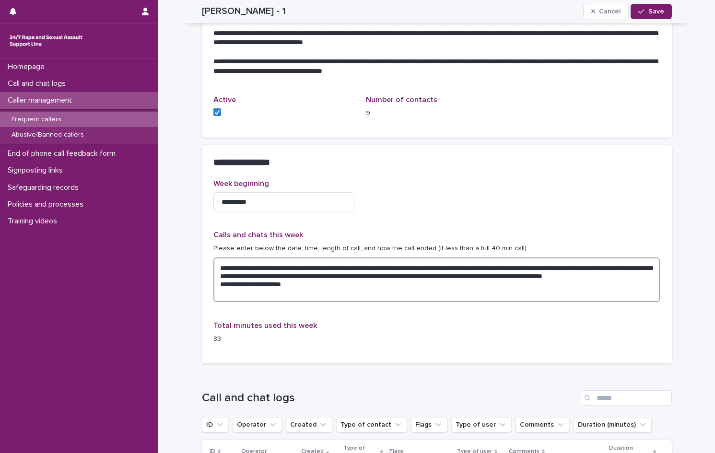
paste textarea "**********"
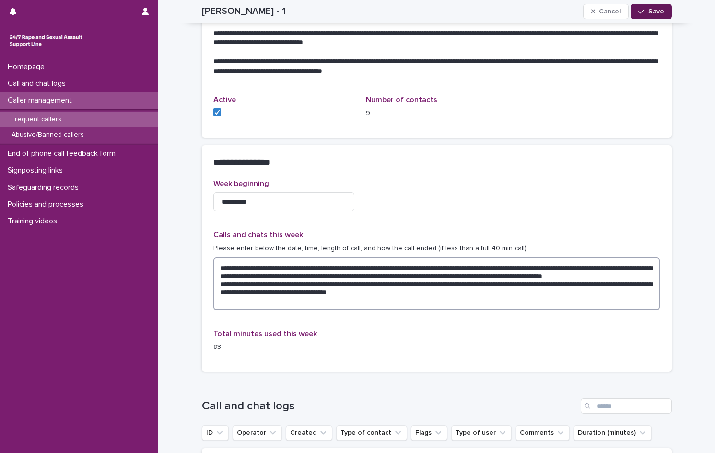
type textarea "**********"
click at [655, 12] on span "Save" at bounding box center [656, 11] width 16 height 7
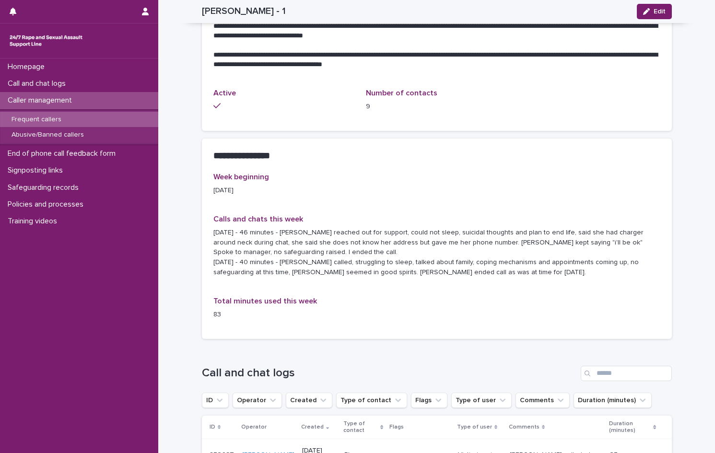
scroll to position [415, 0]
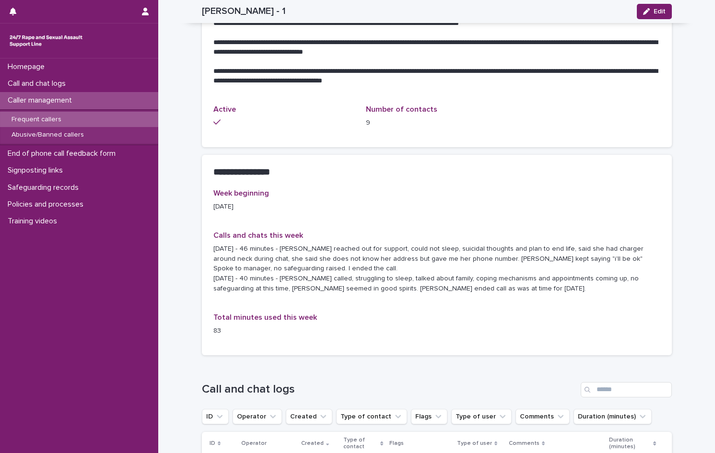
click at [62, 104] on p "Caller management" at bounding box center [42, 100] width 76 height 9
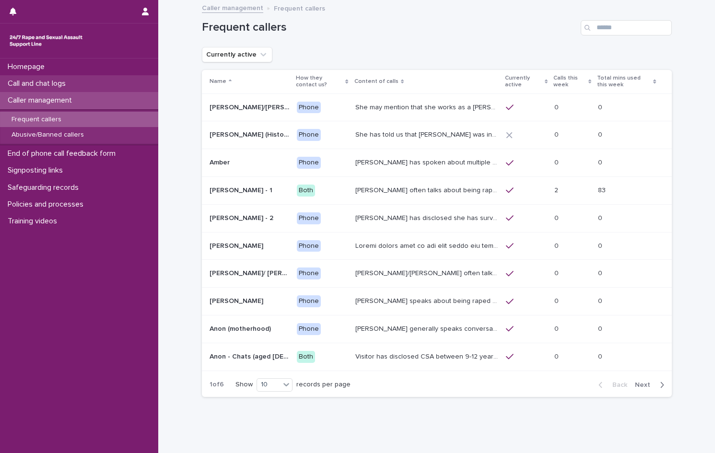
click at [51, 84] on p "Call and chat logs" at bounding box center [38, 83] width 69 height 9
